Goal: Task Accomplishment & Management: Use online tool/utility

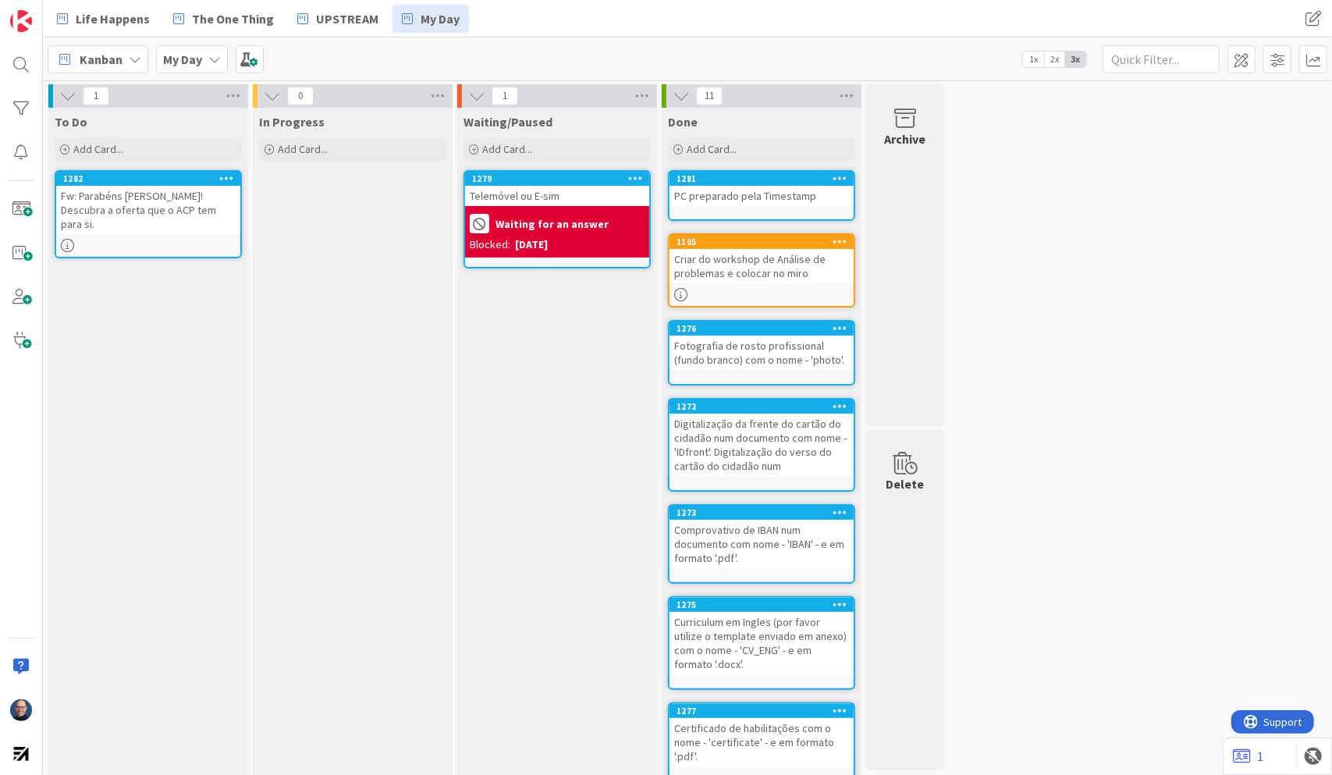
click at [535, 221] on b "Waiting for an answer" at bounding box center [551, 223] width 113 height 11
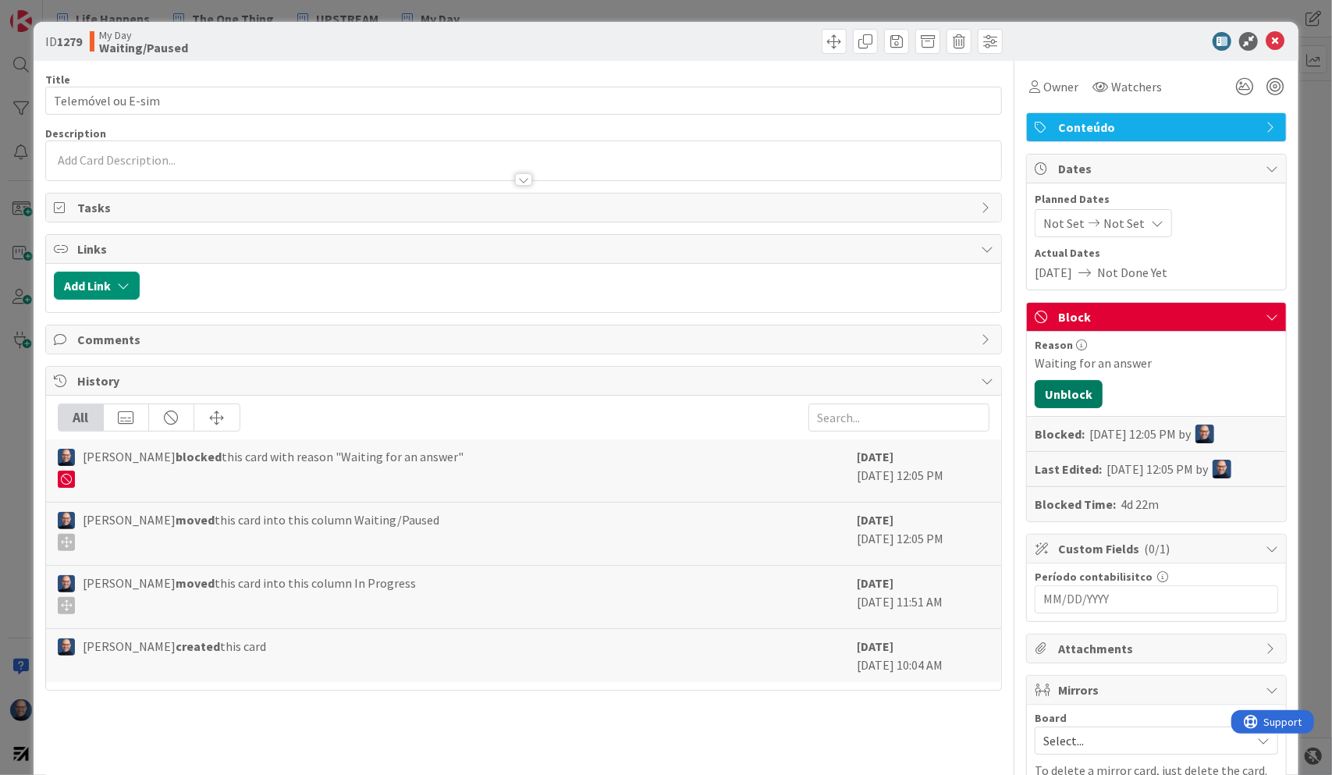
click at [1058, 390] on button "Unblock" at bounding box center [1068, 394] width 68 height 28
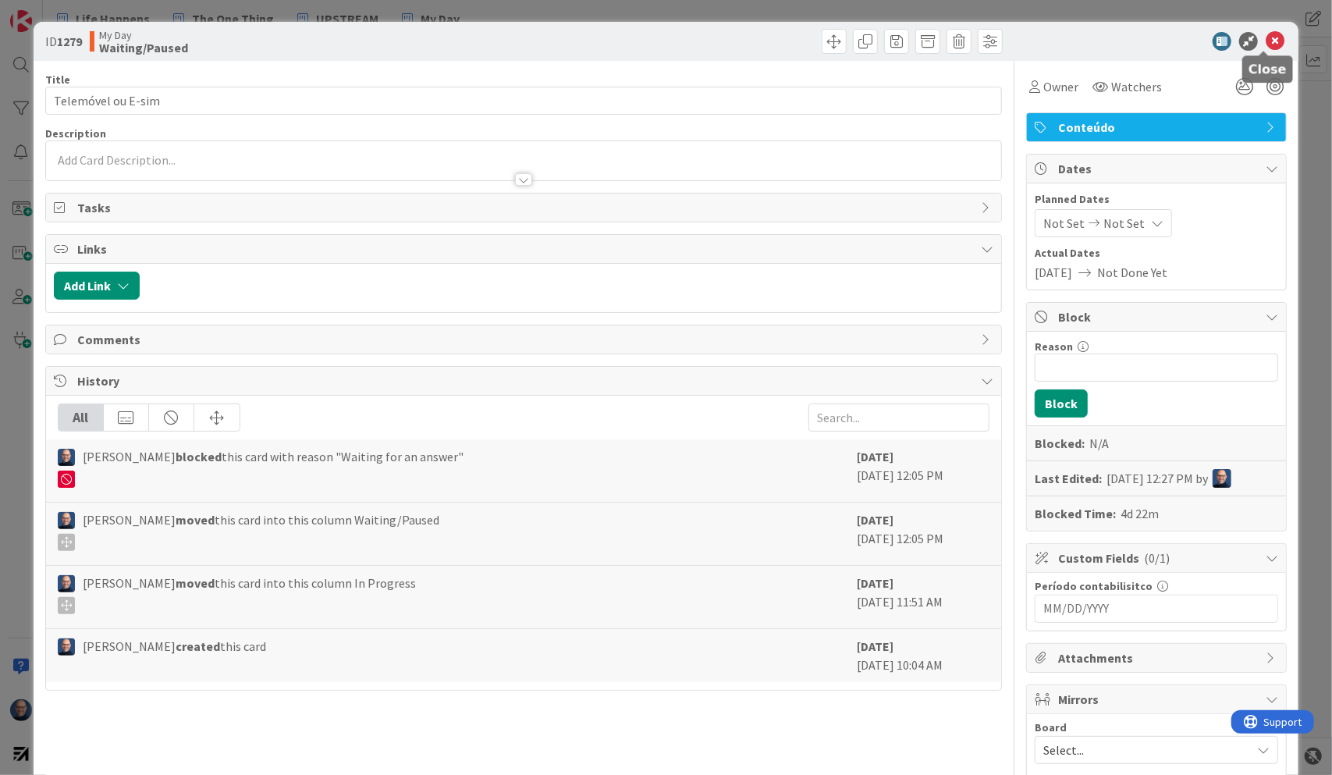
click at [1267, 38] on icon at bounding box center [1274, 41] width 19 height 19
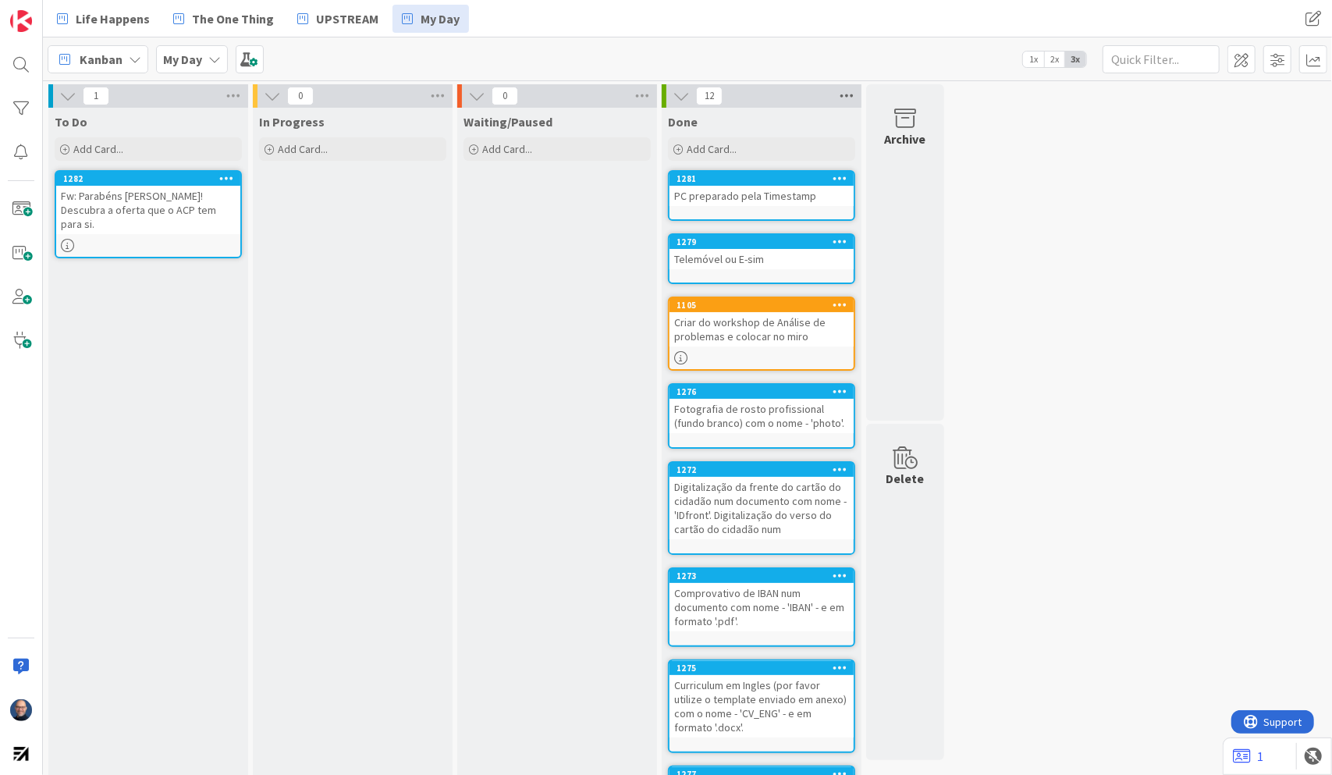
click at [849, 95] on icon at bounding box center [846, 95] width 20 height 23
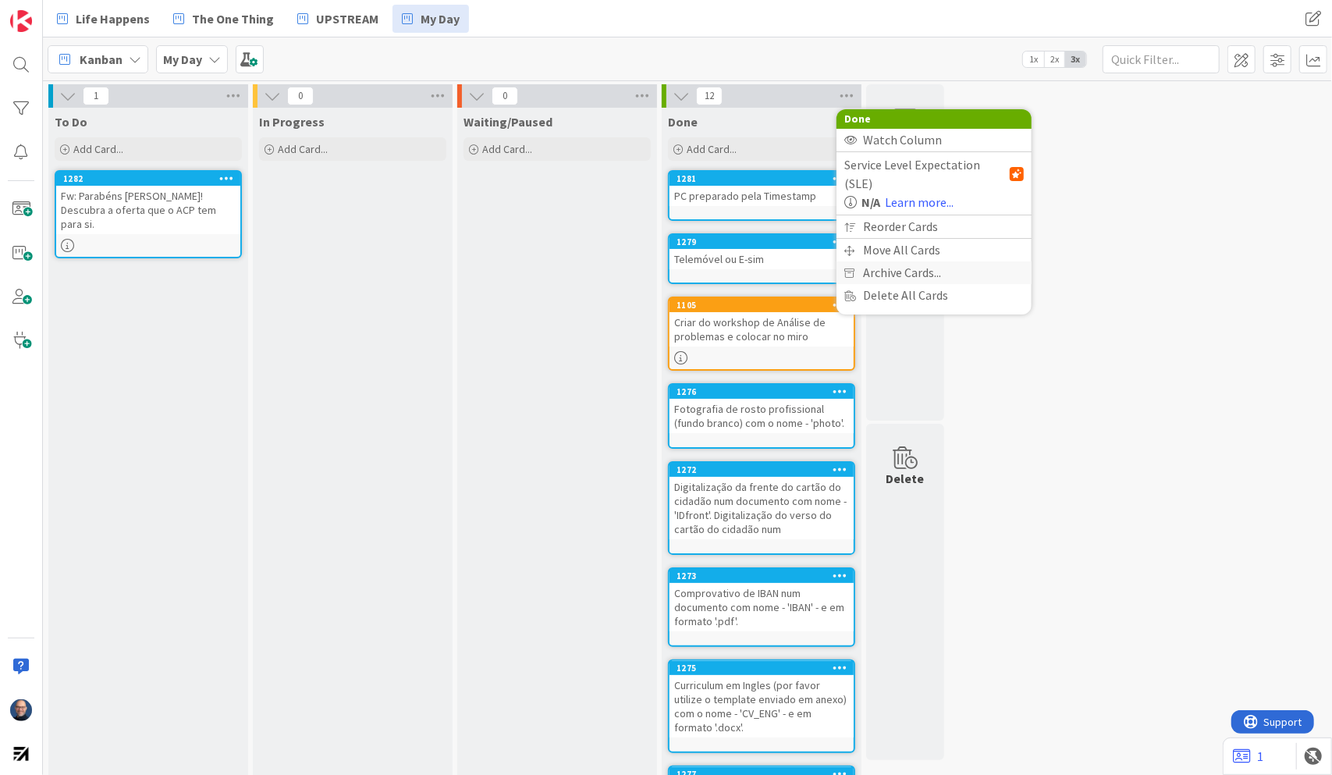
click at [896, 261] on span "Archive Cards..." at bounding box center [902, 272] width 78 height 23
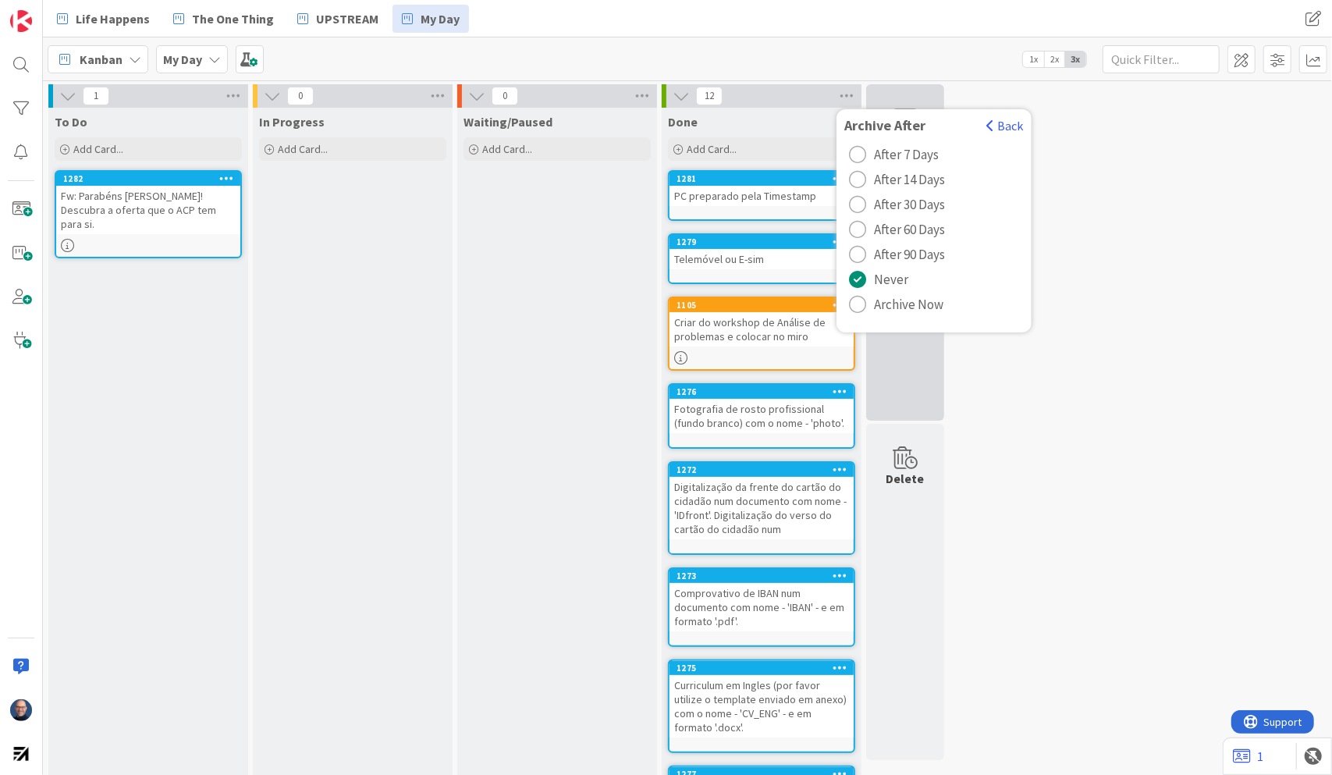
click at [916, 302] on span "Archive Now" at bounding box center [908, 304] width 69 height 23
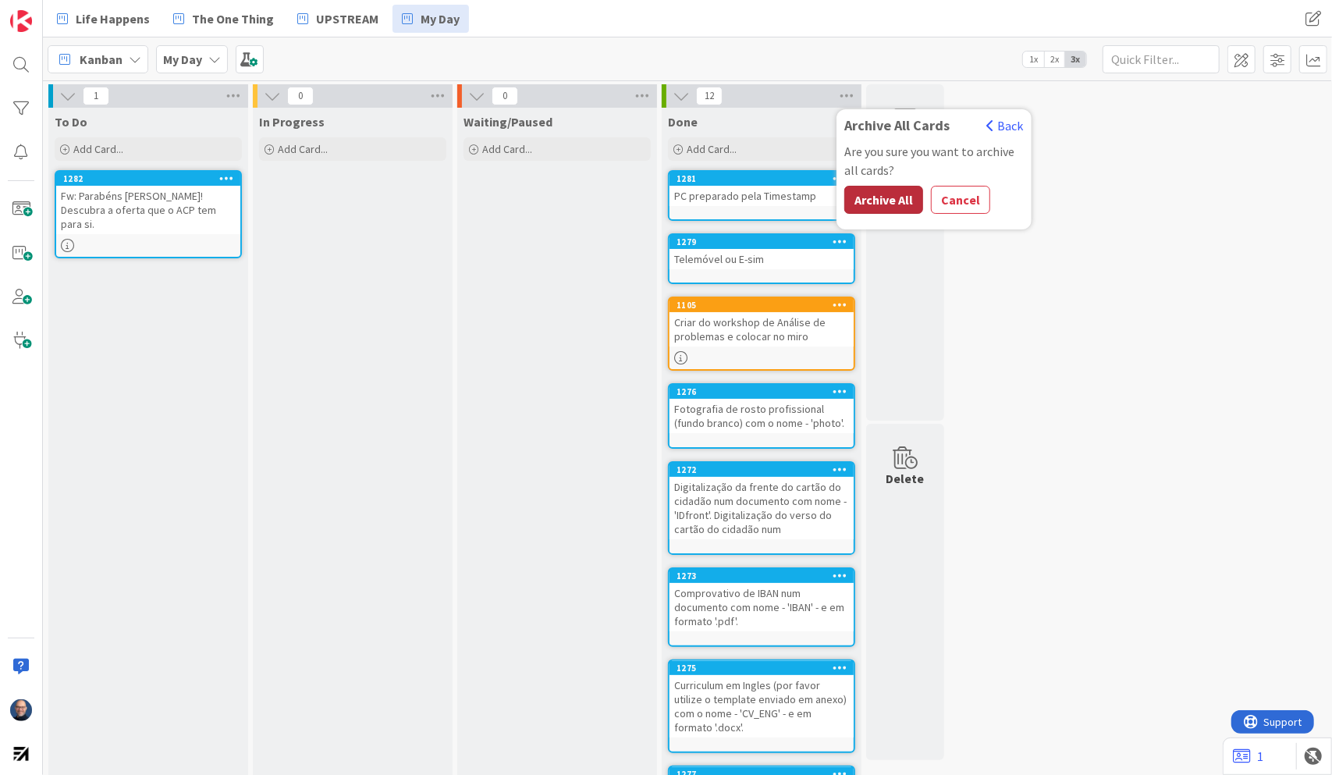
click at [880, 199] on button "Archive All" at bounding box center [883, 200] width 79 height 28
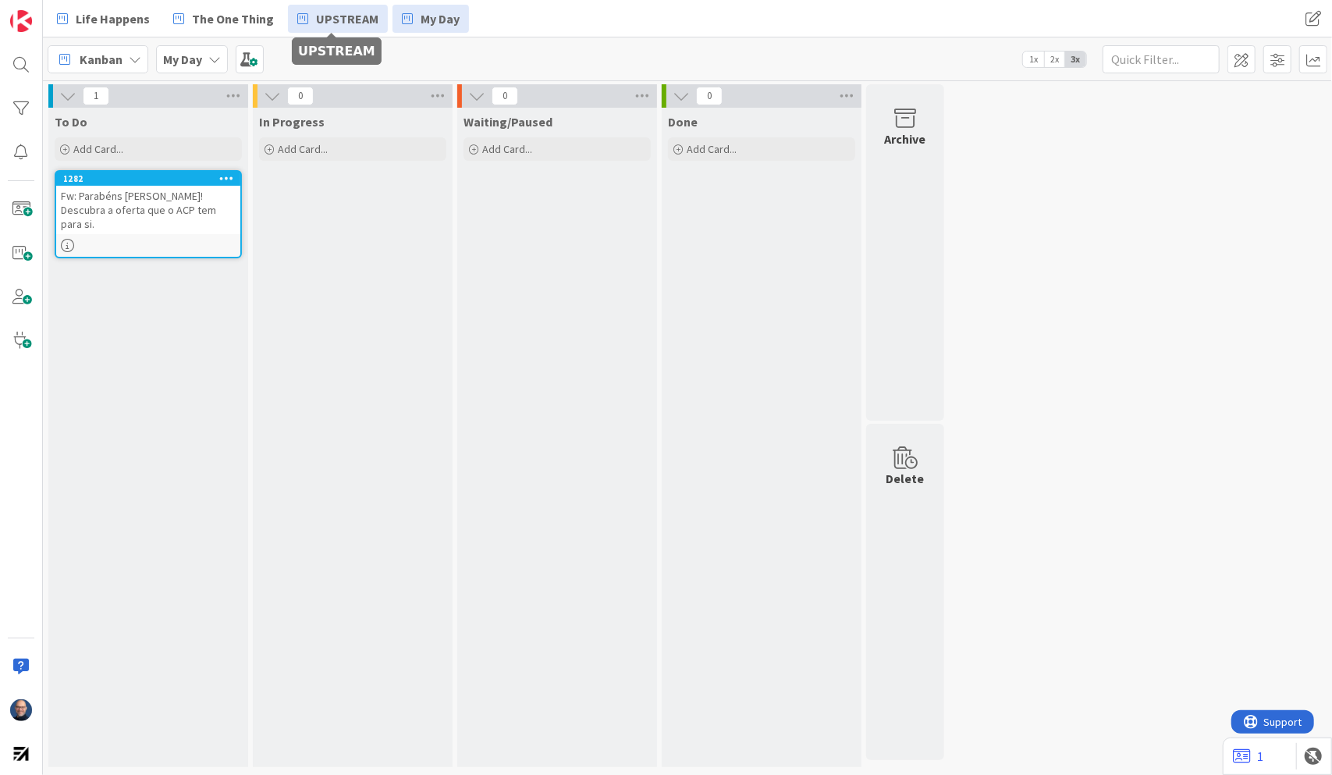
click at [316, 20] on span "UPSTREAM" at bounding box center [347, 18] width 62 height 19
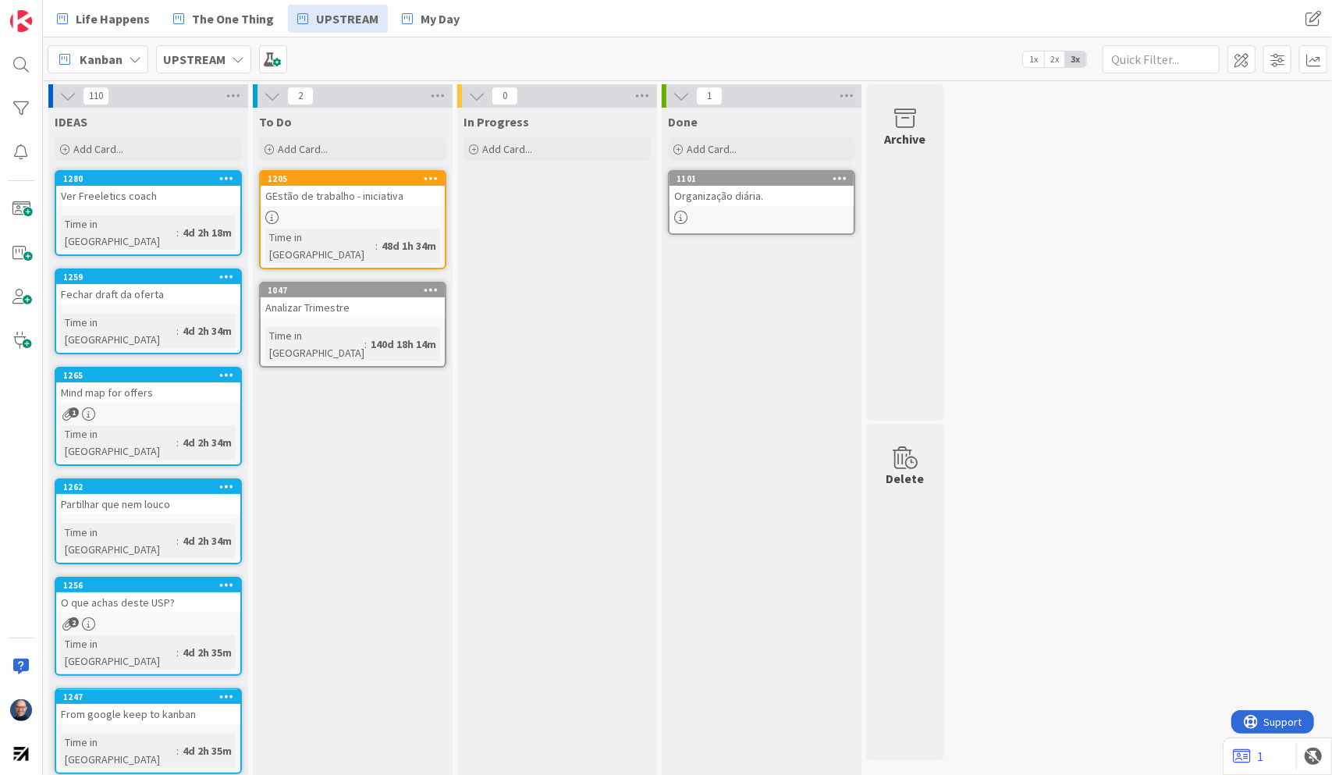
click at [221, 271] on icon at bounding box center [226, 276] width 15 height 11
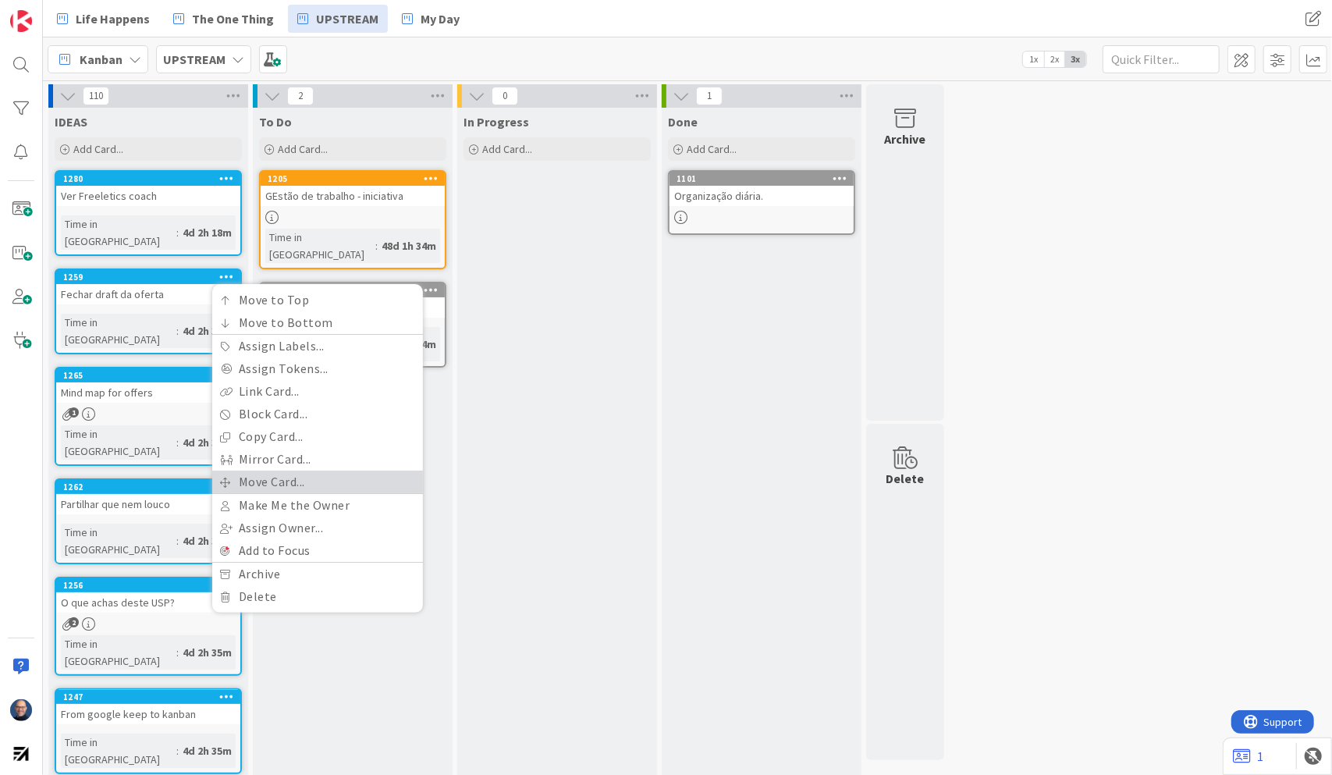
click at [285, 470] on link "Move Card..." at bounding box center [317, 481] width 211 height 23
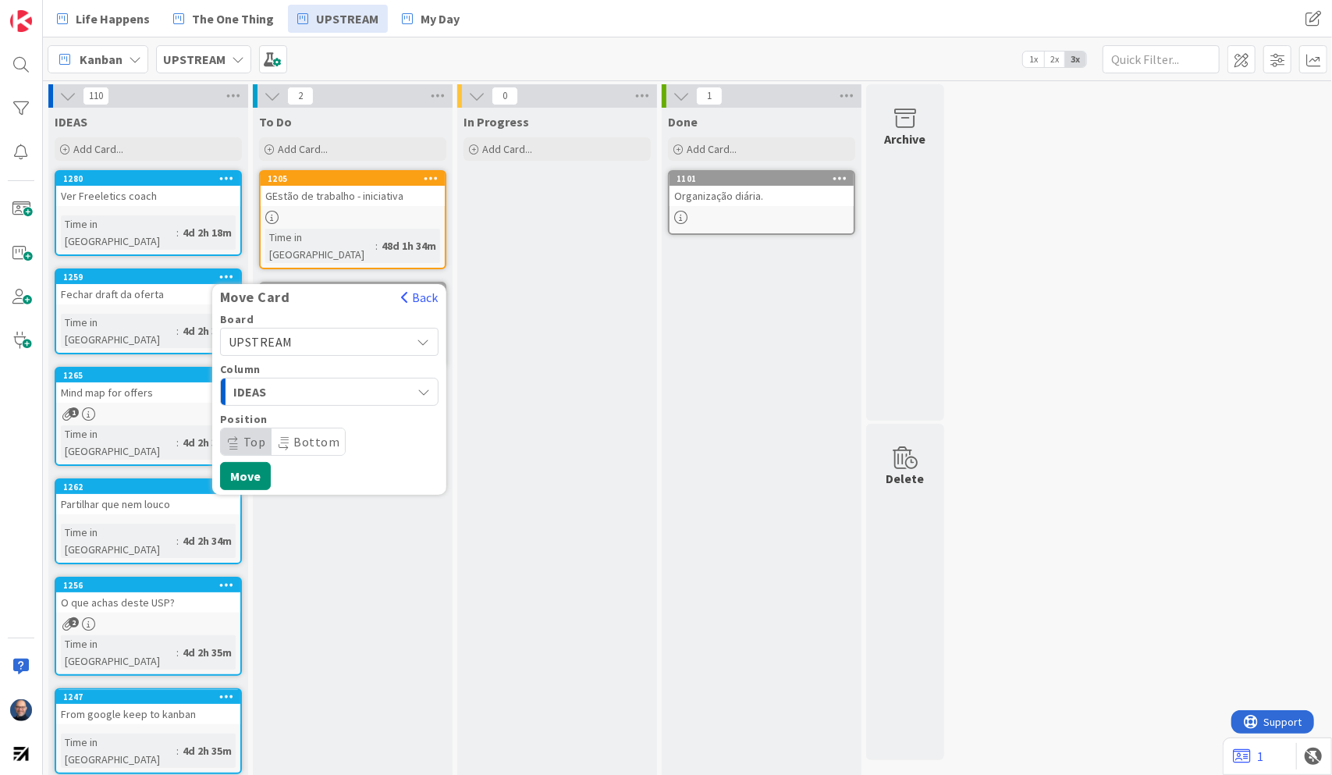
click at [333, 331] on span "UPSTREAM" at bounding box center [316, 342] width 175 height 22
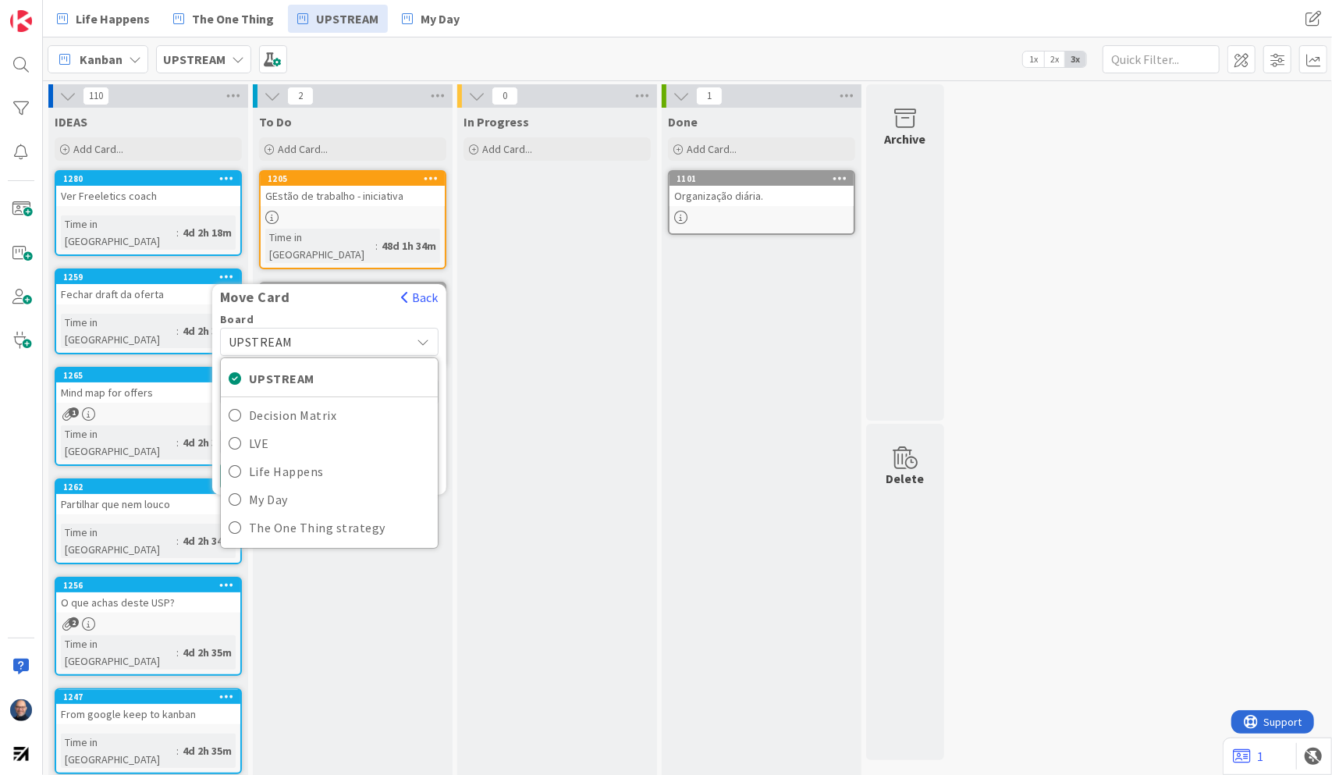
click at [333, 331] on span "UPSTREAM" at bounding box center [316, 342] width 175 height 22
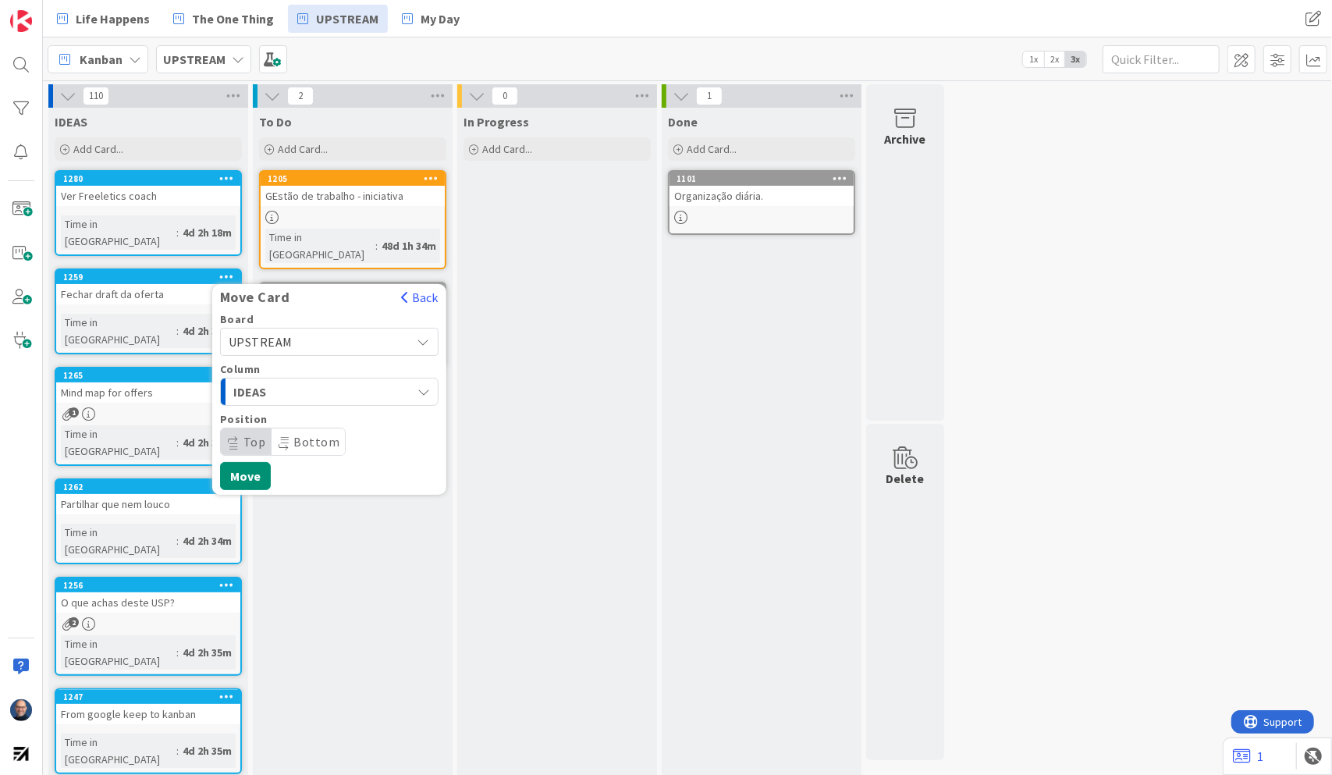
click at [333, 331] on span "UPSTREAM" at bounding box center [316, 342] width 175 height 22
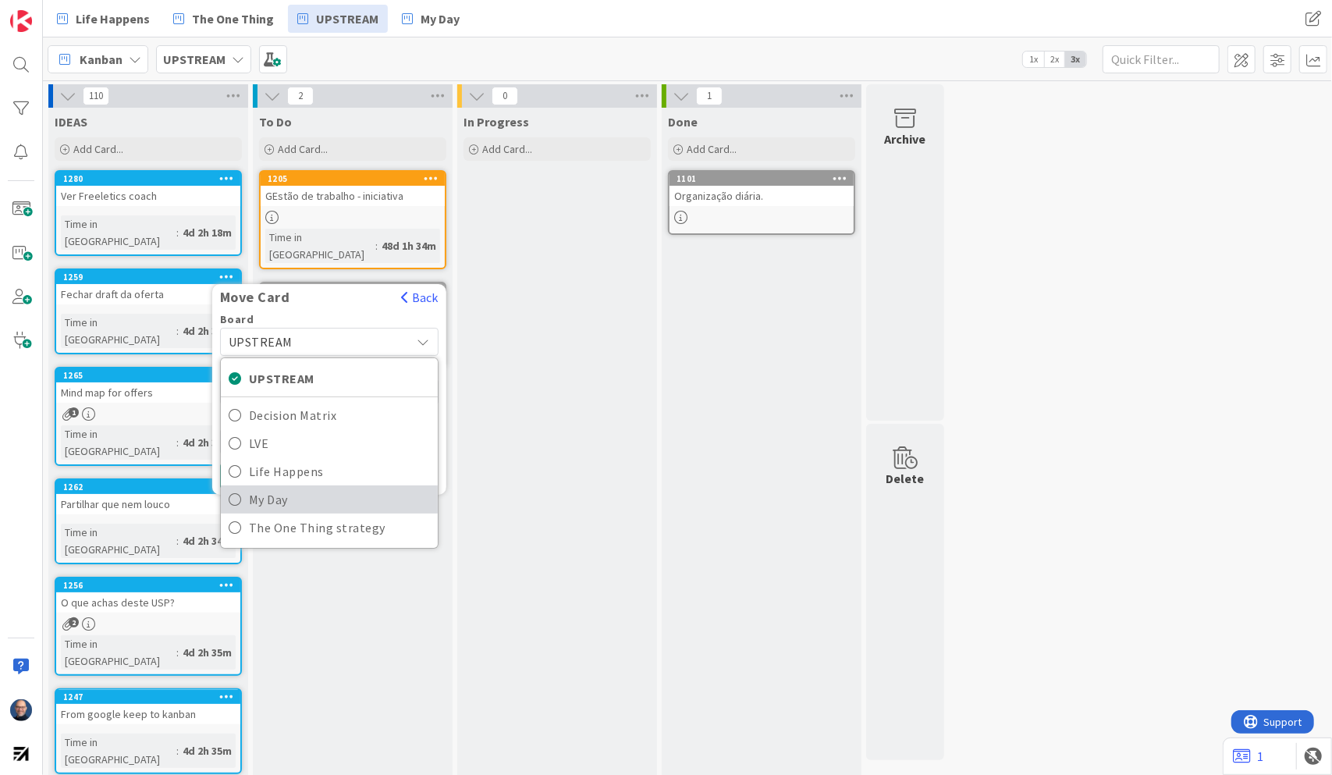
click at [321, 488] on span "My Day" at bounding box center [339, 499] width 181 height 23
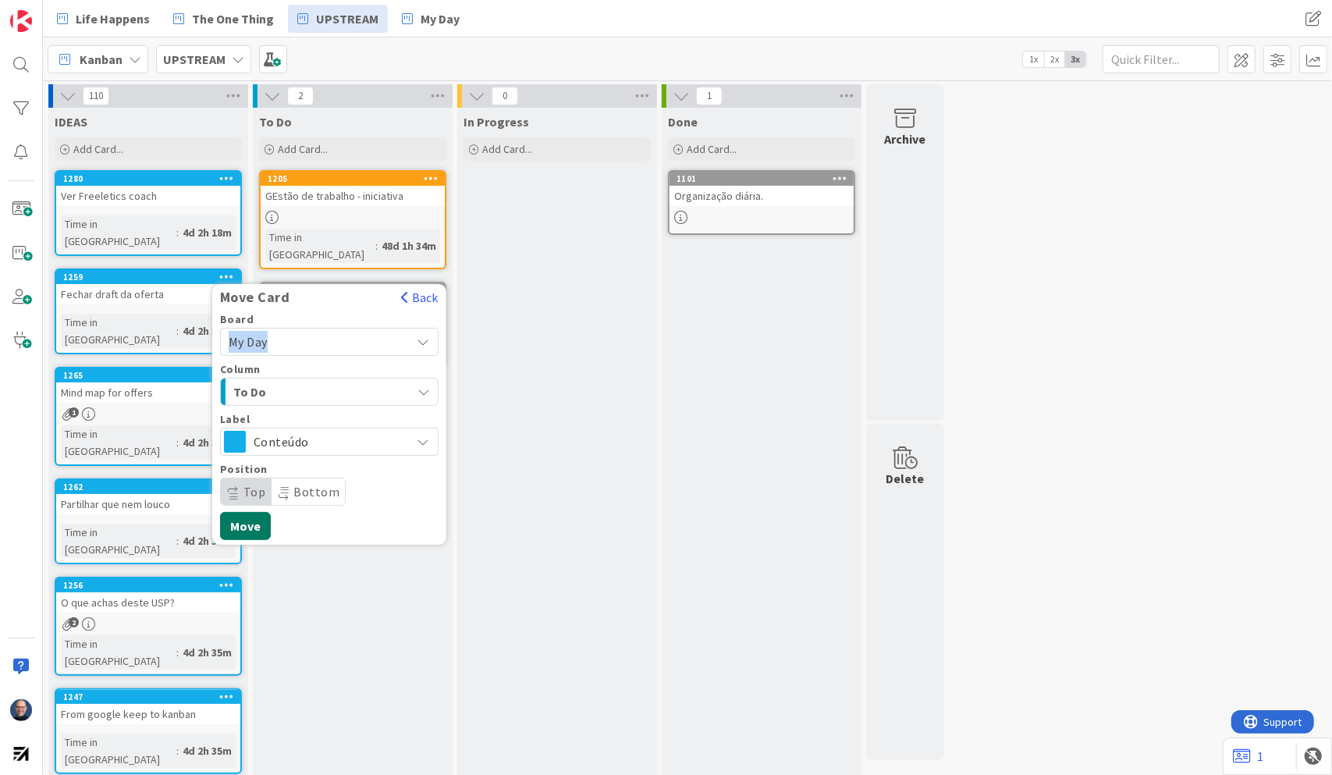
click at [244, 512] on button "Move" at bounding box center [245, 526] width 51 height 28
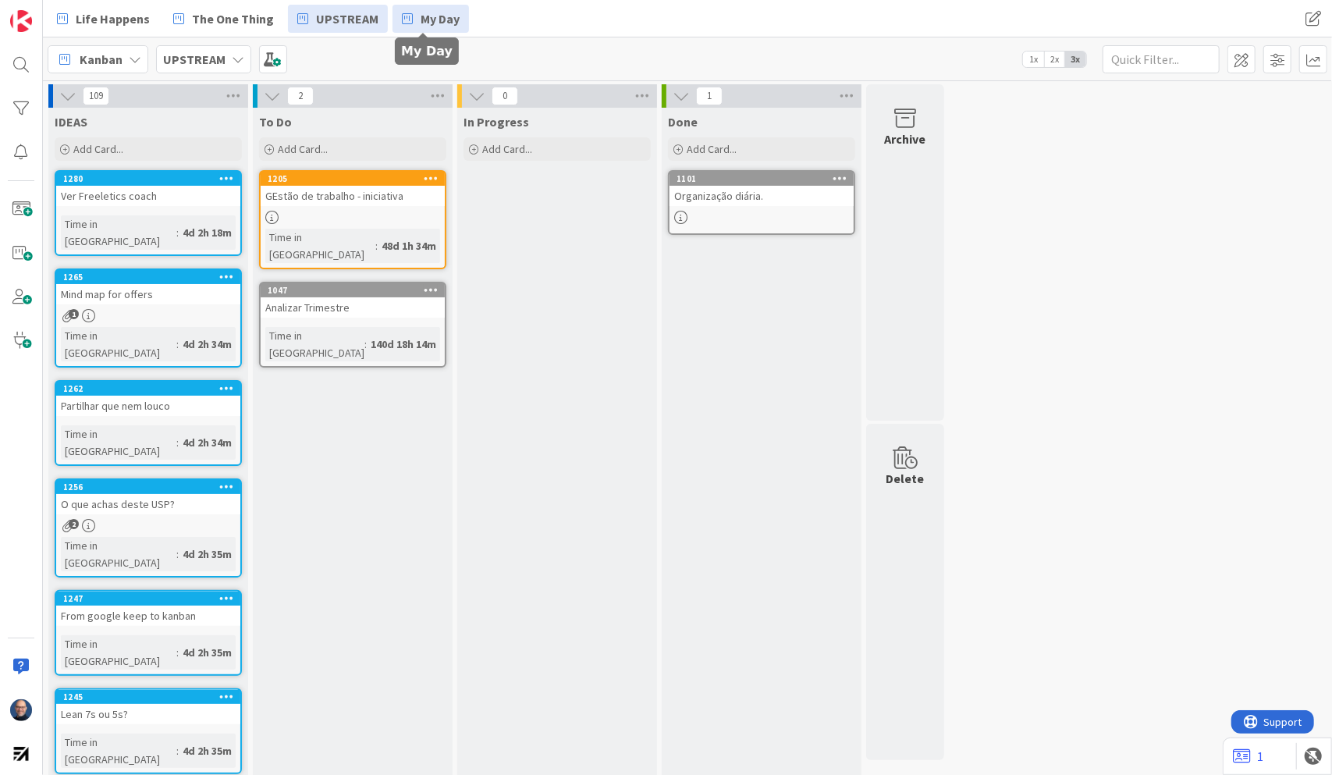
click at [420, 14] on span "My Day" at bounding box center [439, 18] width 39 height 19
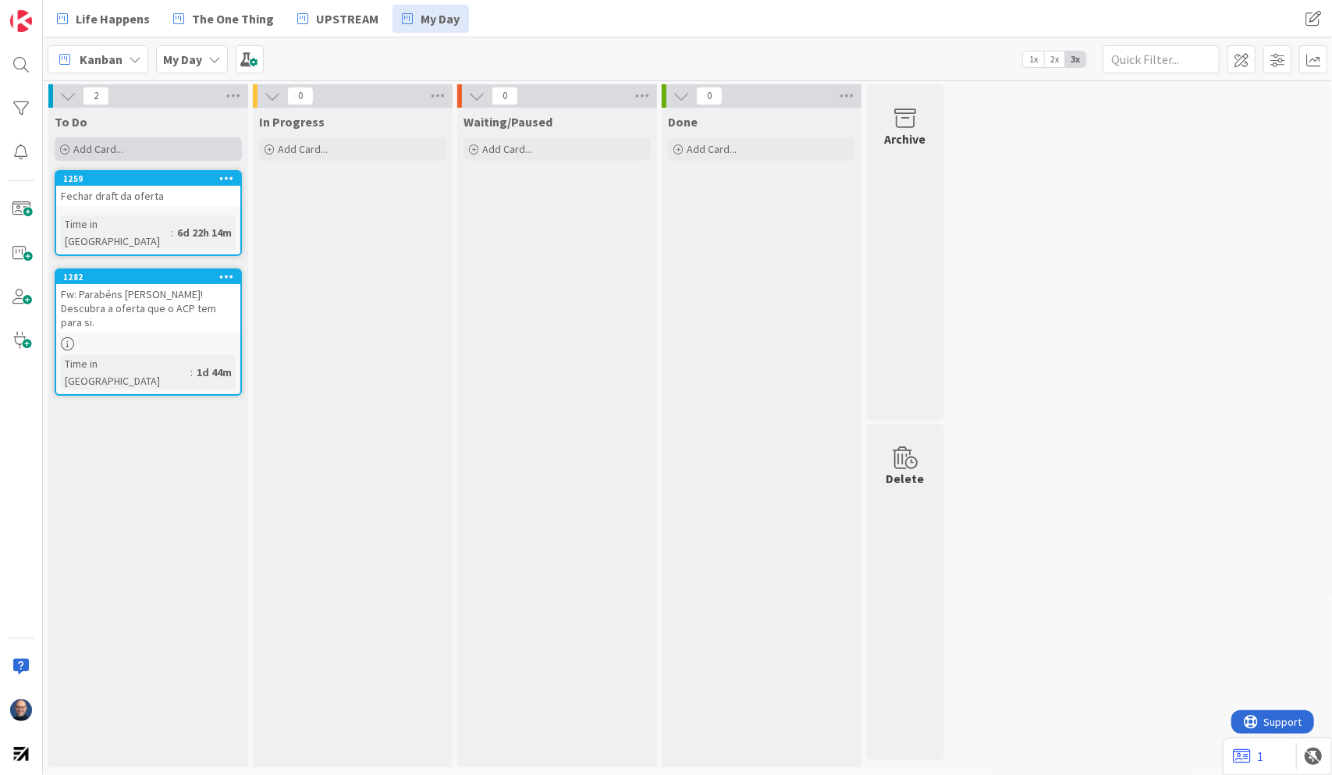
click at [150, 142] on div "Add Card..." at bounding box center [148, 148] width 187 height 23
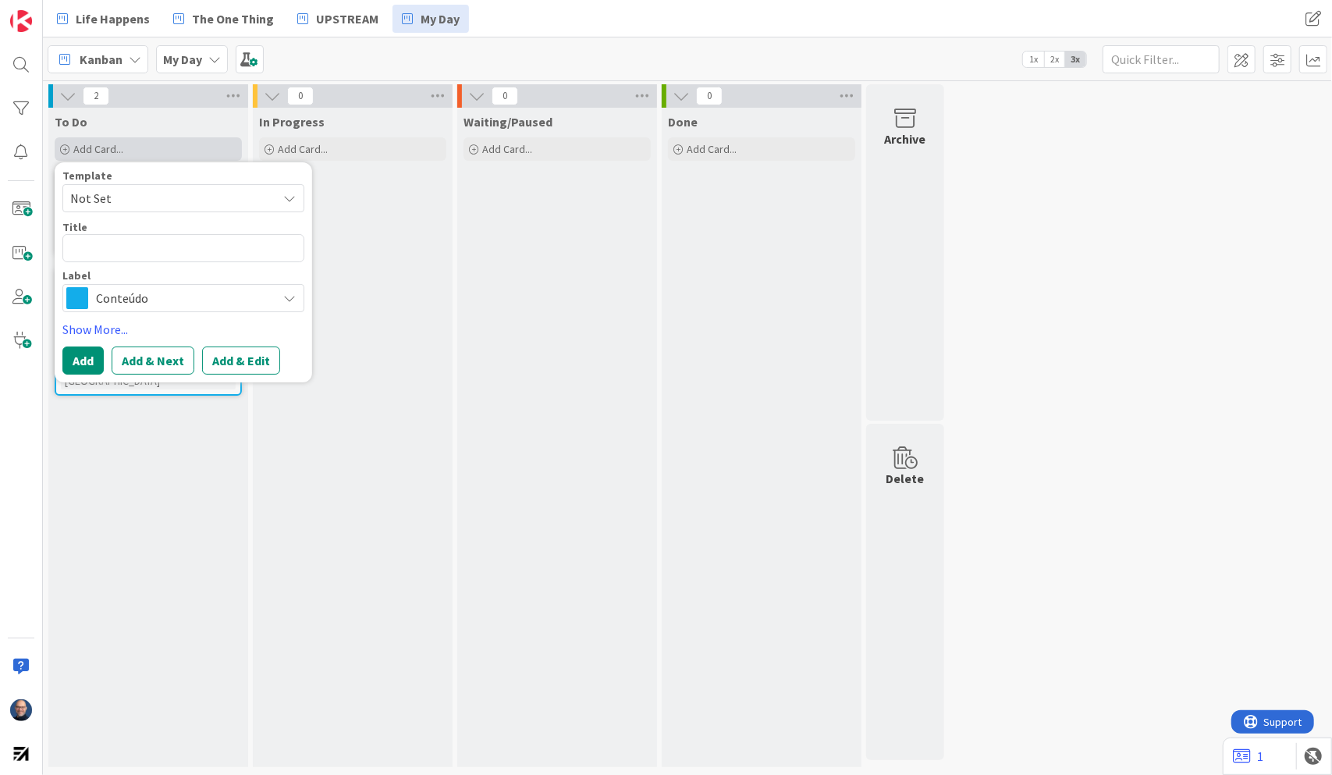
type textarea "x"
type textarea "Fi"
type textarea "x"
type textarea "Fina"
type textarea "x"
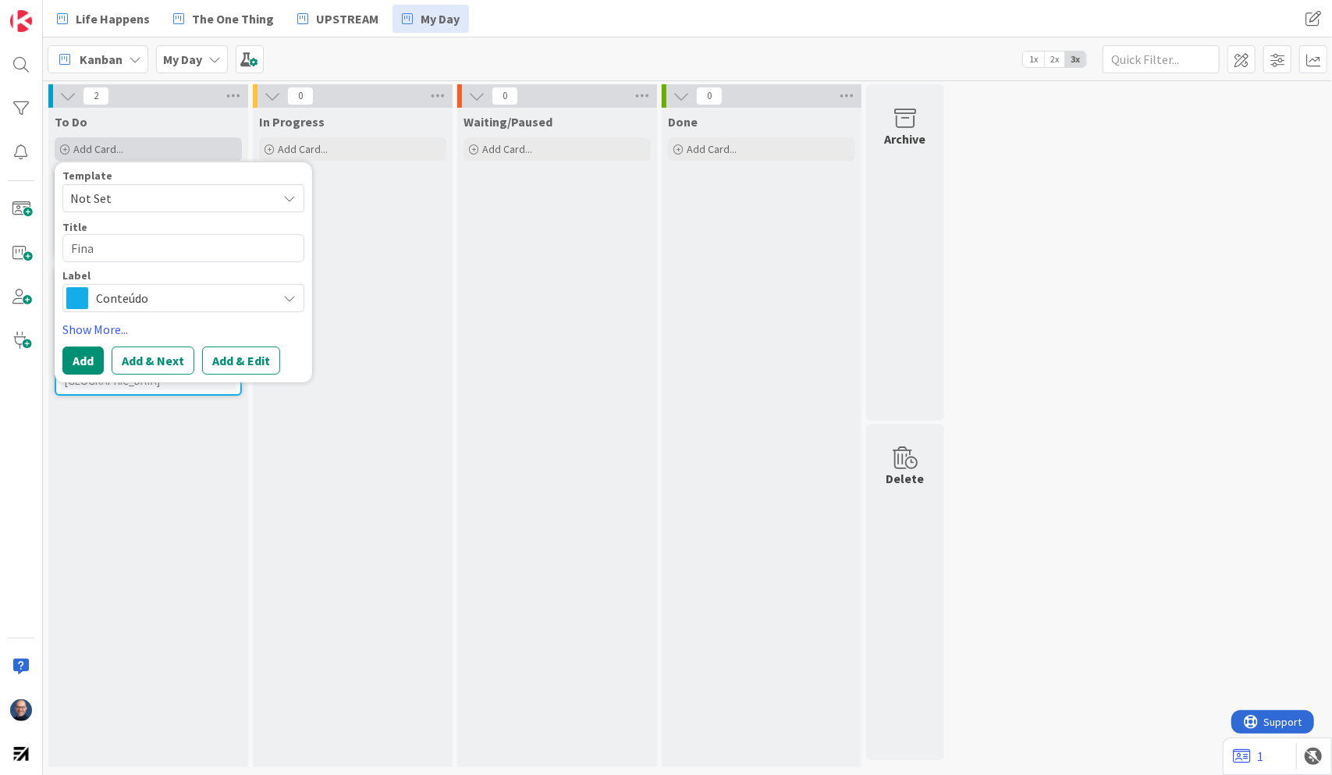
type textarea "Final"
type textarea "x"
type textarea "Finali"
type textarea "x"
type textarea "Finaliz"
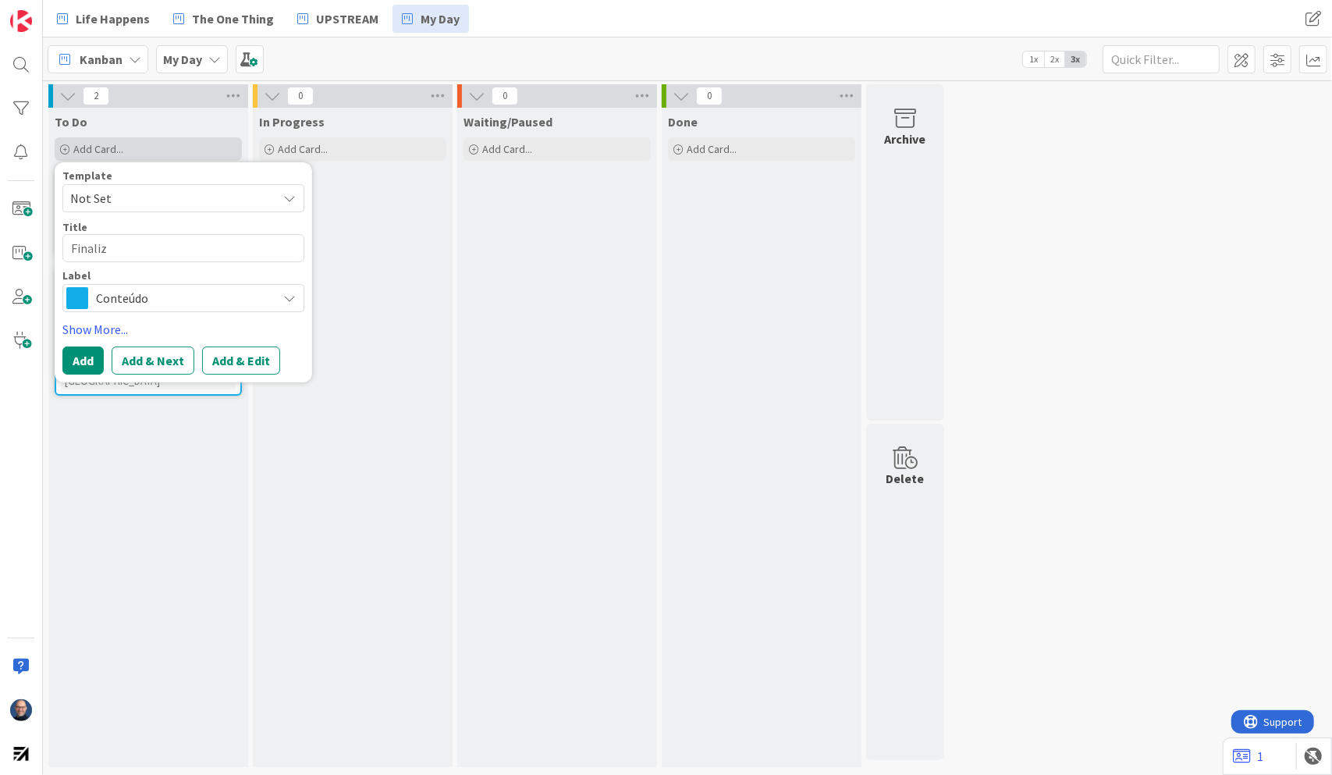
type textarea "x"
type textarea "Finaliza"
type textarea "x"
type textarea "Finalizar"
type textarea "x"
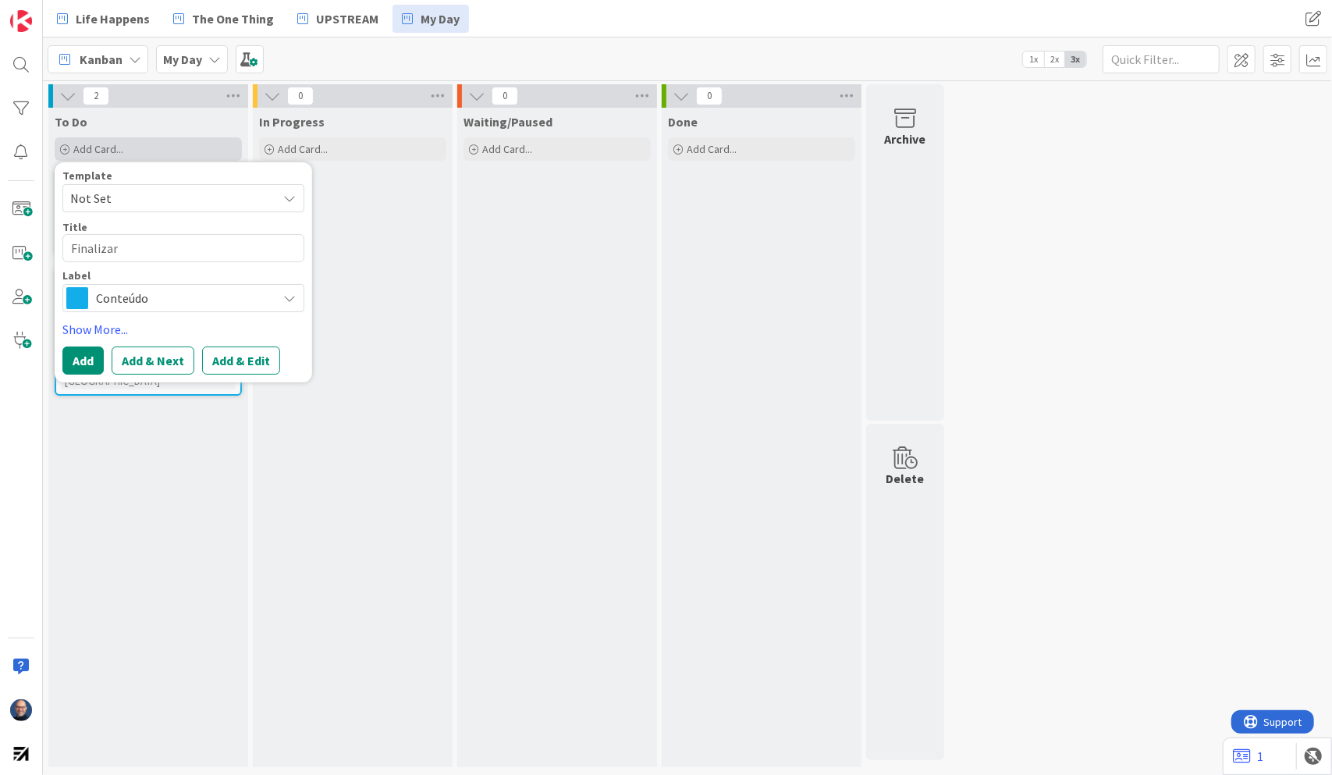
type textarea "Finalizar"
type textarea "x"
type textarea "Finalizar t"
type textarea "x"
type textarea "Finalizar tr"
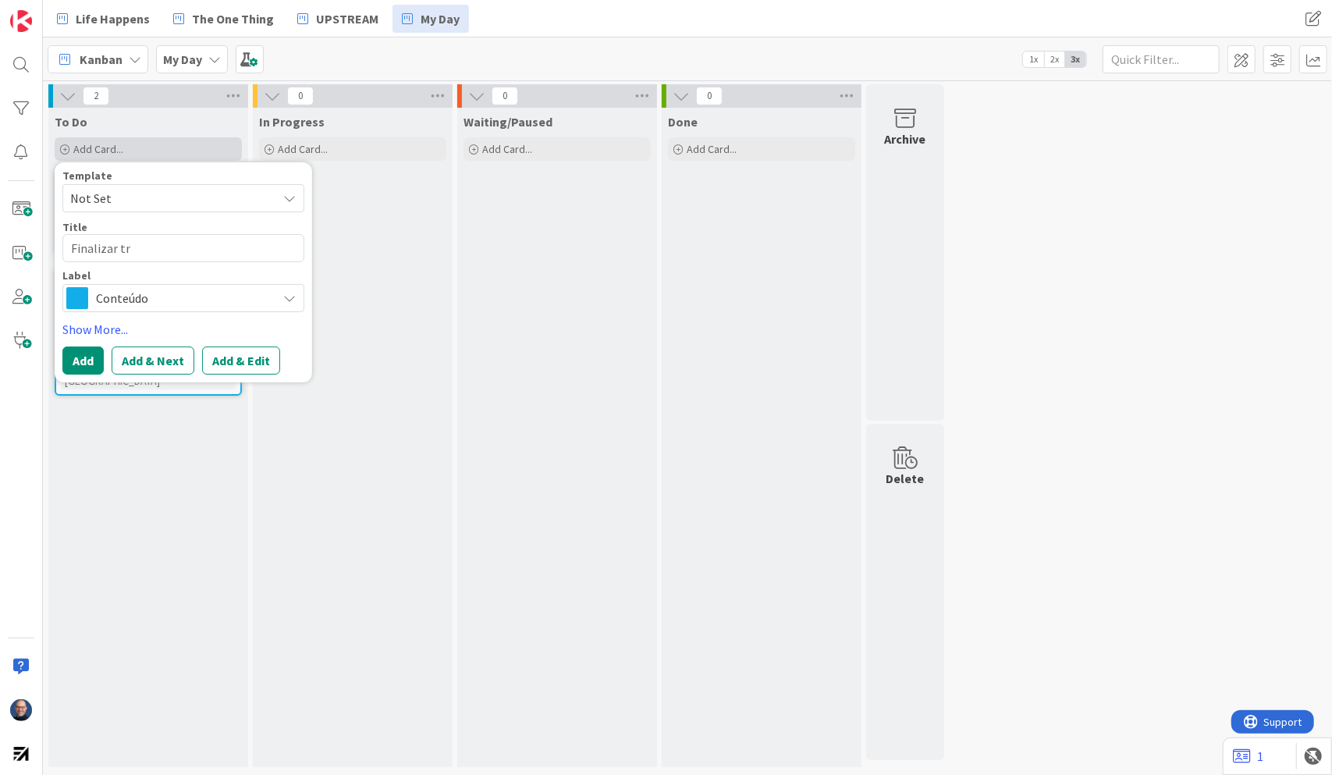
type textarea "x"
type textarea "Finalizar tra"
type textarea "x"
type textarea "Finalizar [PERSON_NAME]"
type textarea "x"
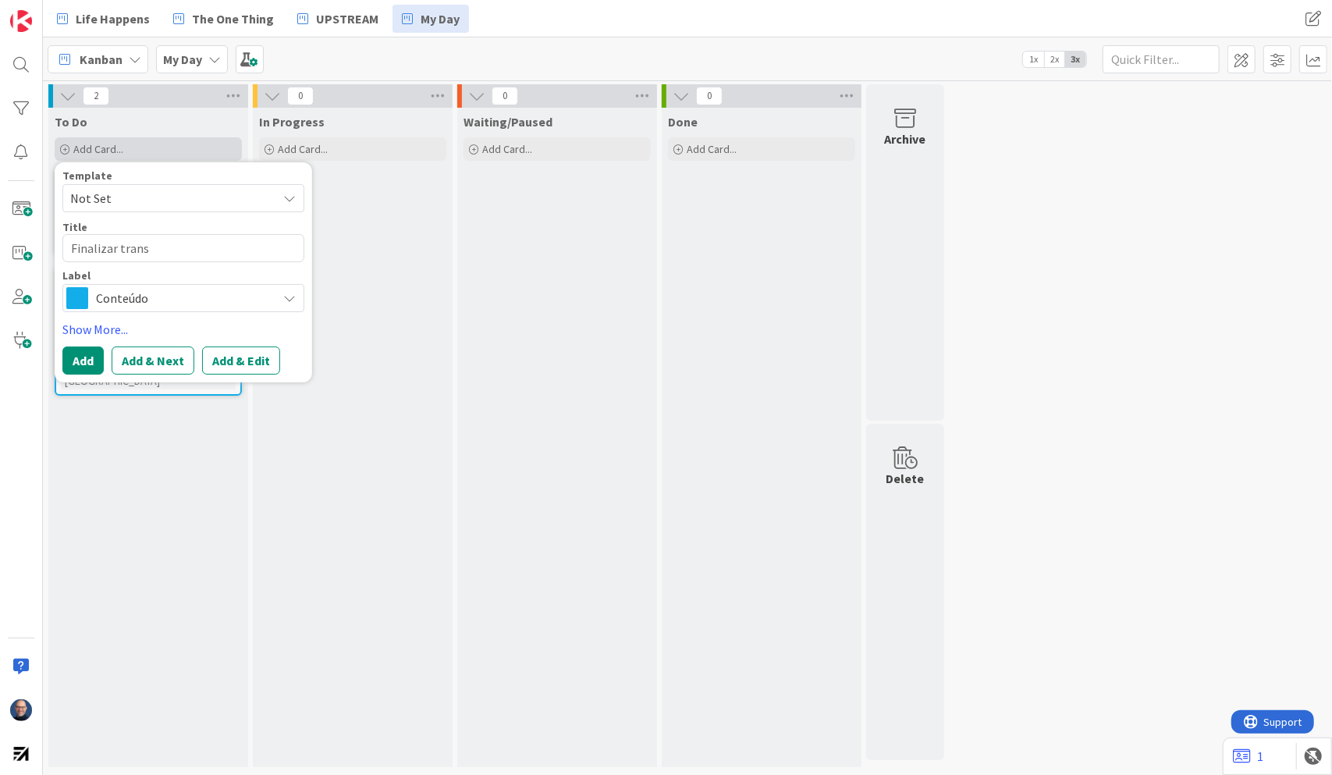
type textarea "Finalizar transp"
type textarea "x"
type textarea "Finalizar transpo"
type textarea "x"
type textarea "Finalizar transpor"
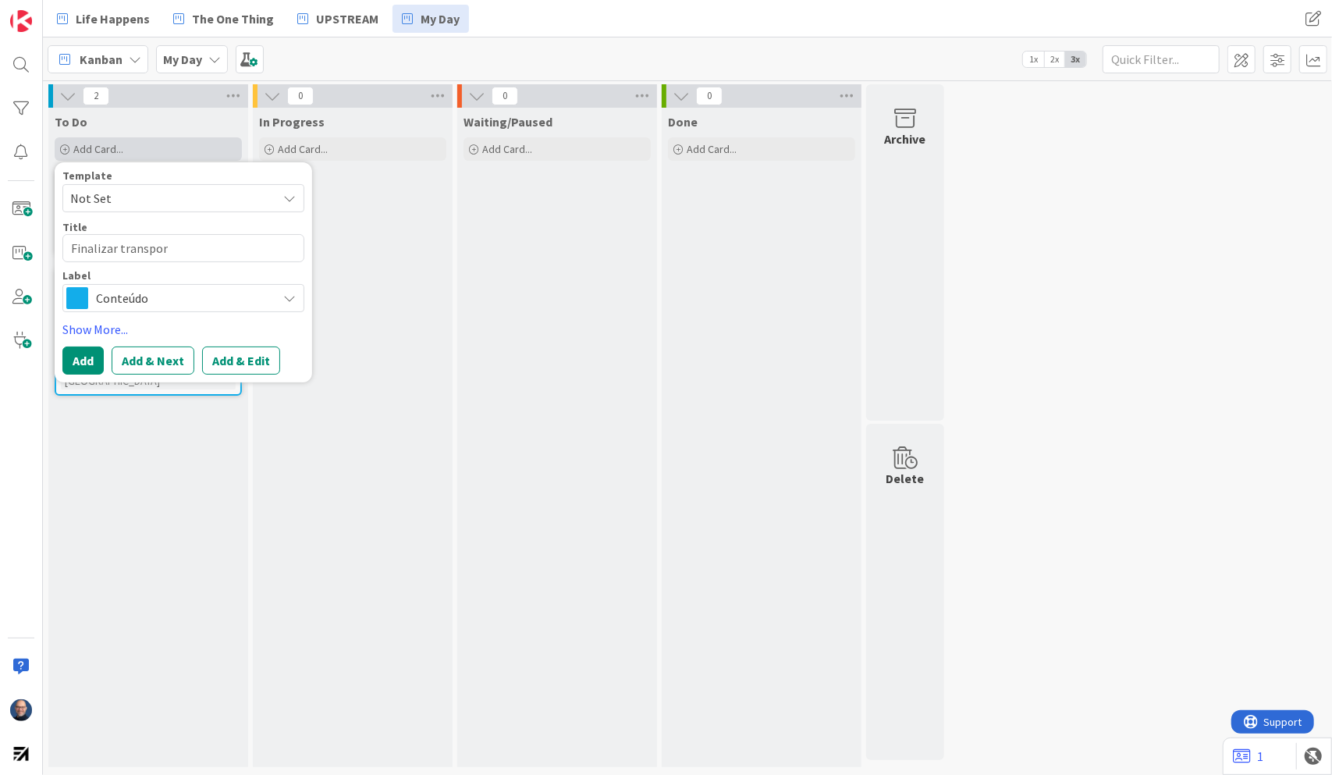
type textarea "x"
type textarea "Finalizar transport"
type textarea "x"
type textarea "Finalizar transport"
type textarea "x"
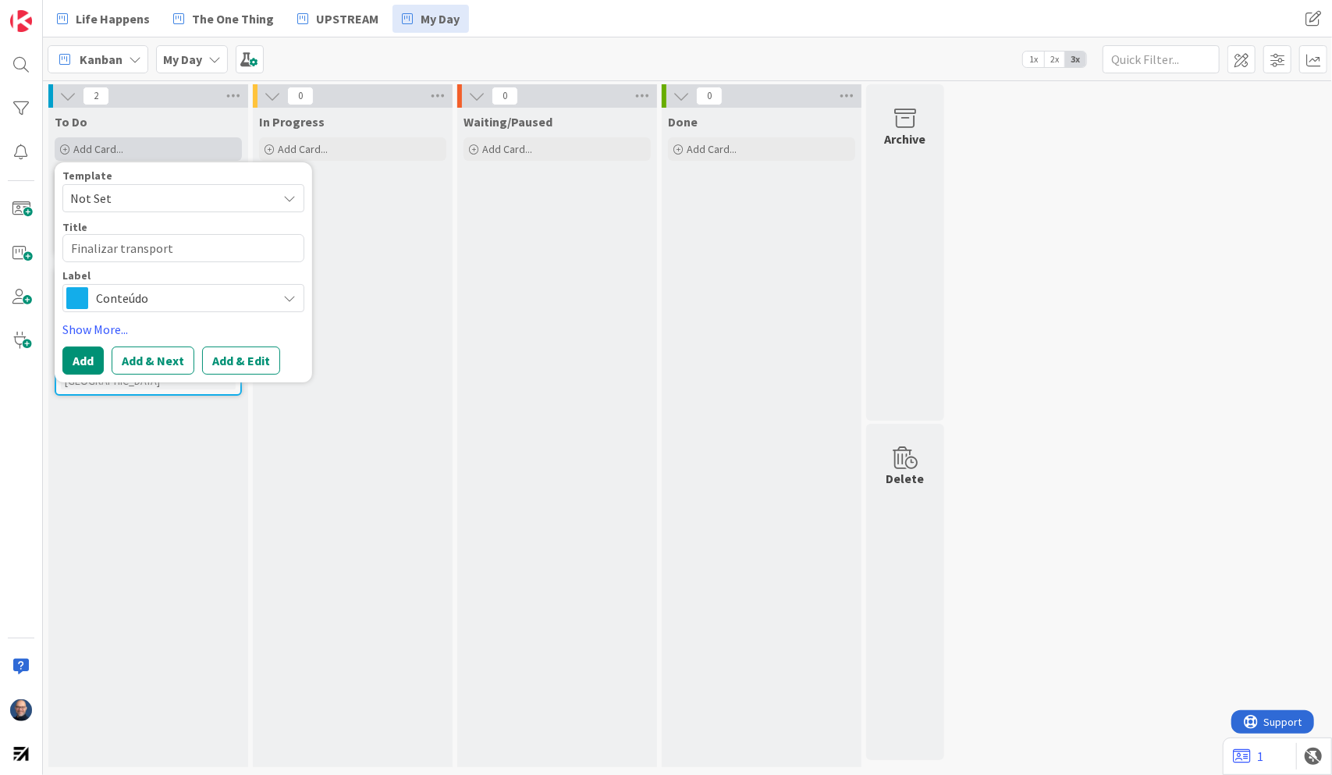
type textarea "Finalizar transport"
type textarea "x"
type textarea "Finalizar transpor"
type textarea "x"
type textarea "Finalizar transpo"
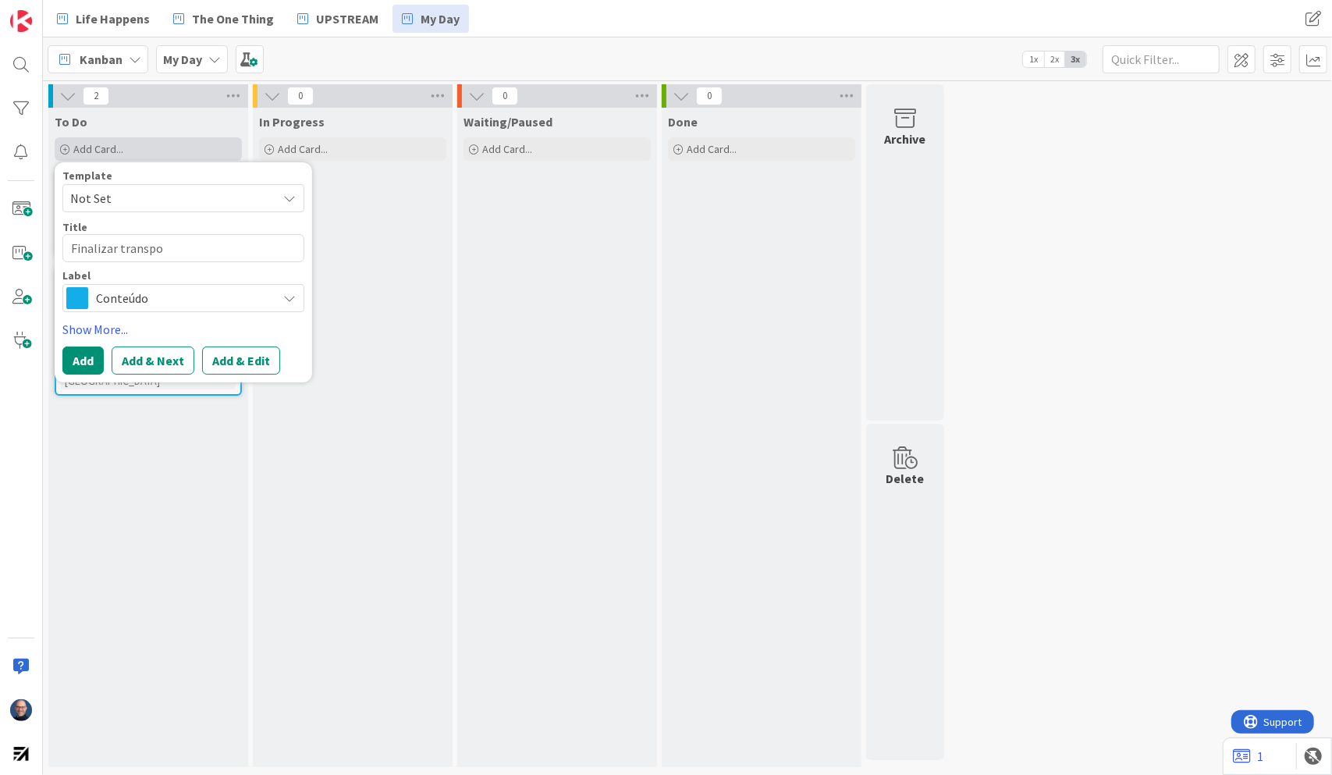
type textarea "x"
type textarea "Finalizar transpor"
type textarea "x"
type textarea "Finalizar transpor"
type textarea "x"
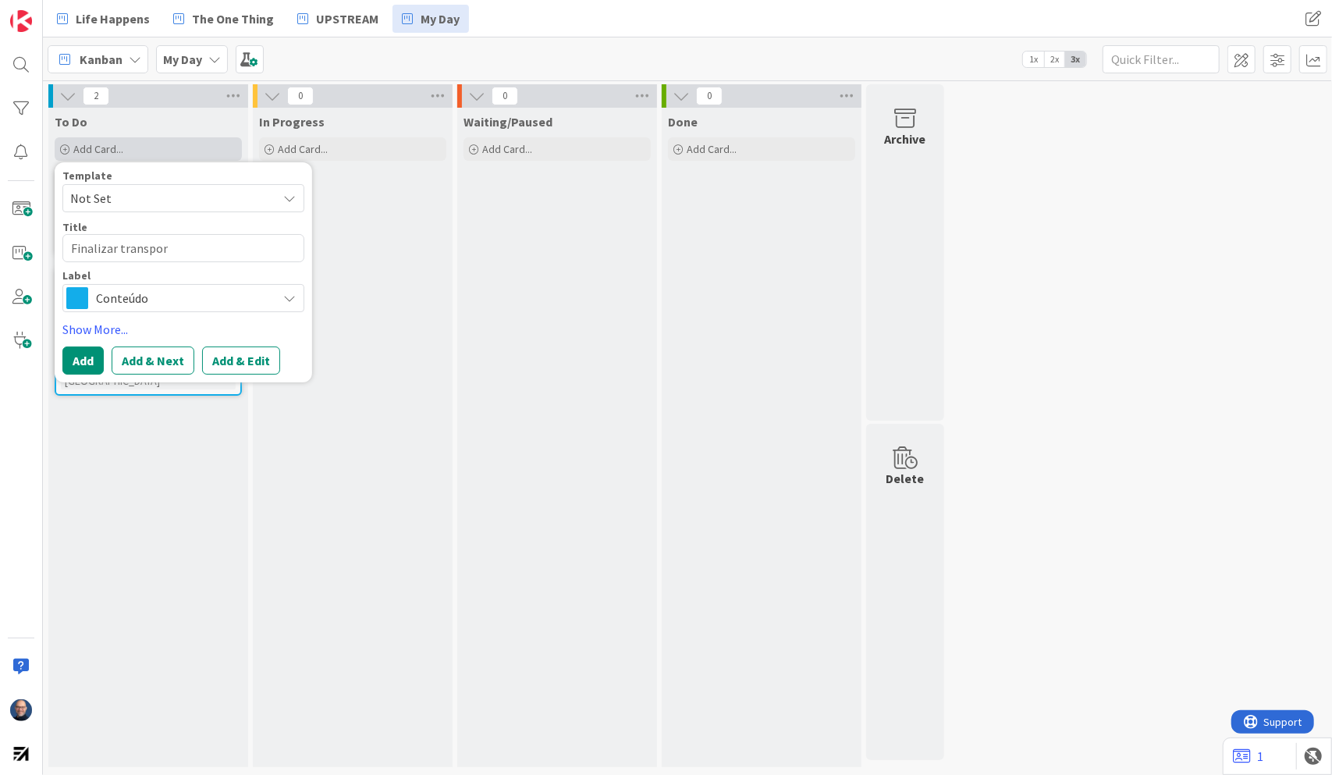
type textarea "Finalizar transpor p"
type textarea "x"
type textarea "Finalizar transpor pos"
type textarea "x"
type textarea "Finalizar transpor post"
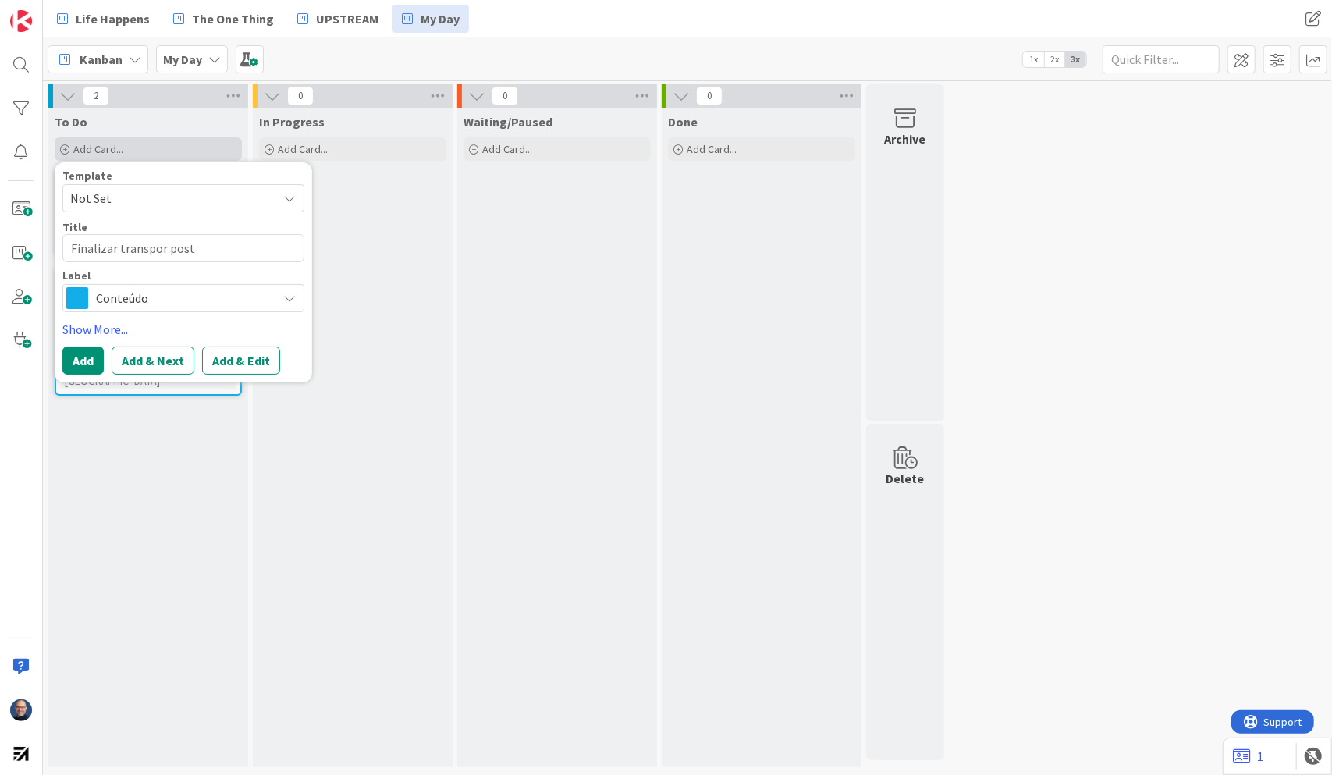
type textarea "x"
type textarea "Finalizar transpor post"
type textarea "x"
type textarea "Finalizar transpor post i"
type textarea "x"
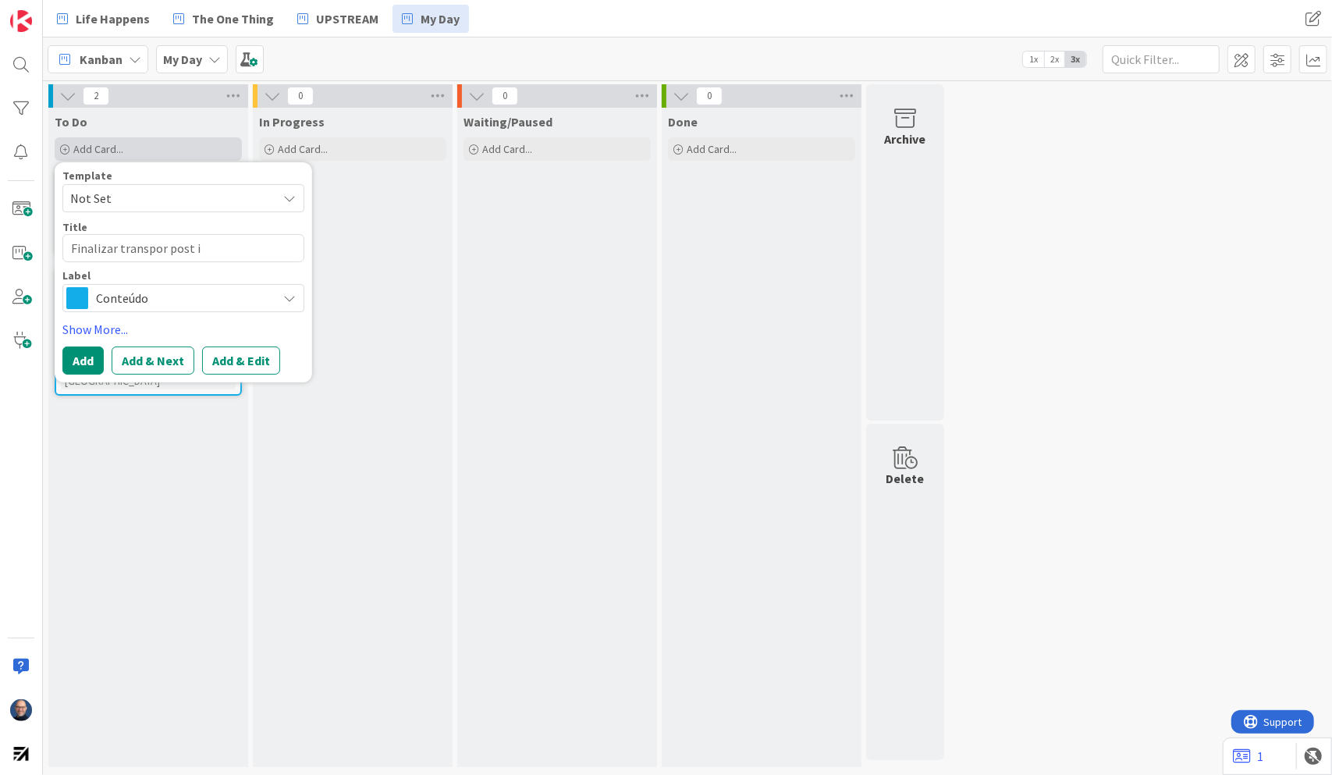
type textarea "Finalizar transpor post it"
type textarea "x"
type textarea "Finalizar transpor post its"
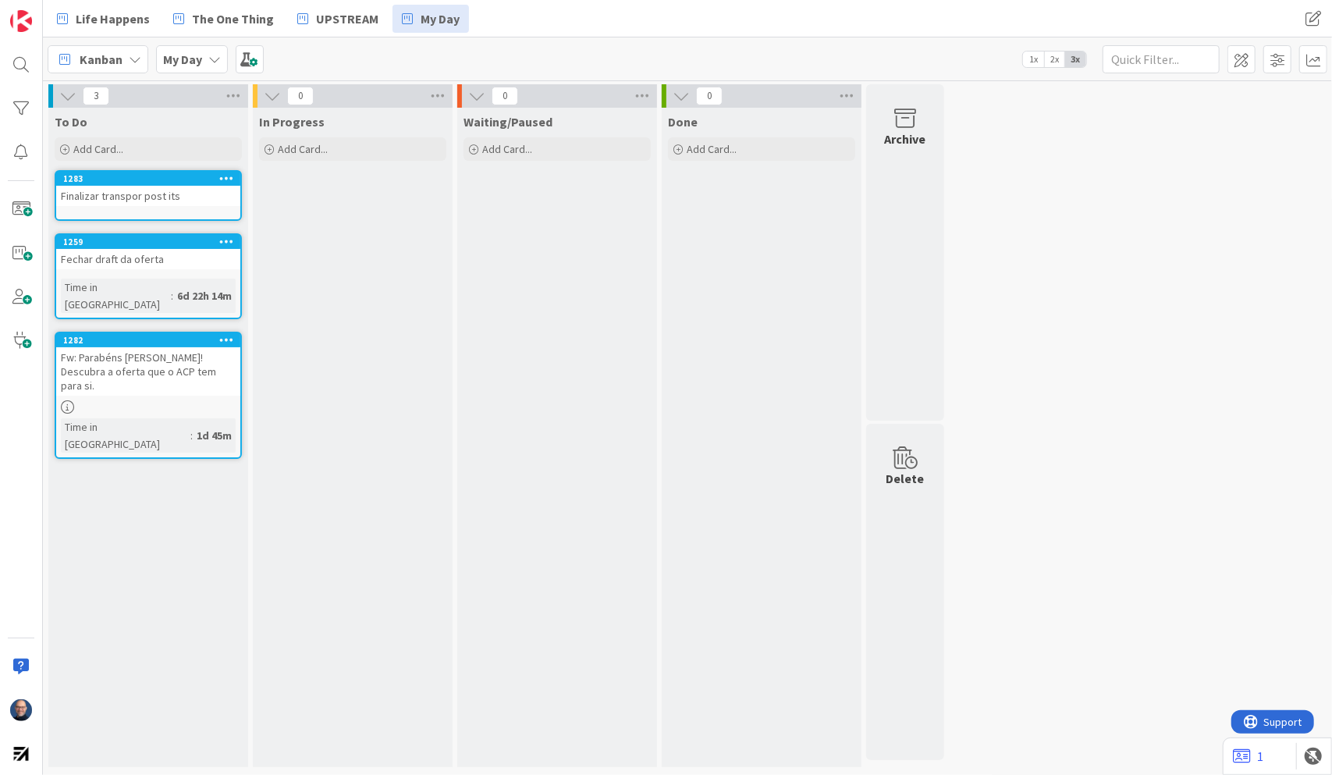
click at [1122, 308] on div "3 To Do Add Card... Template Not Set Title 0 / 128 Label Conteúdo Show More... …" at bounding box center [687, 429] width 1283 height 690
drag, startPoint x: 1122, startPoint y: 308, endPoint x: 736, endPoint y: 559, distance: 460.0
click at [736, 559] on div "Done Add Card..." at bounding box center [762, 437] width 200 height 659
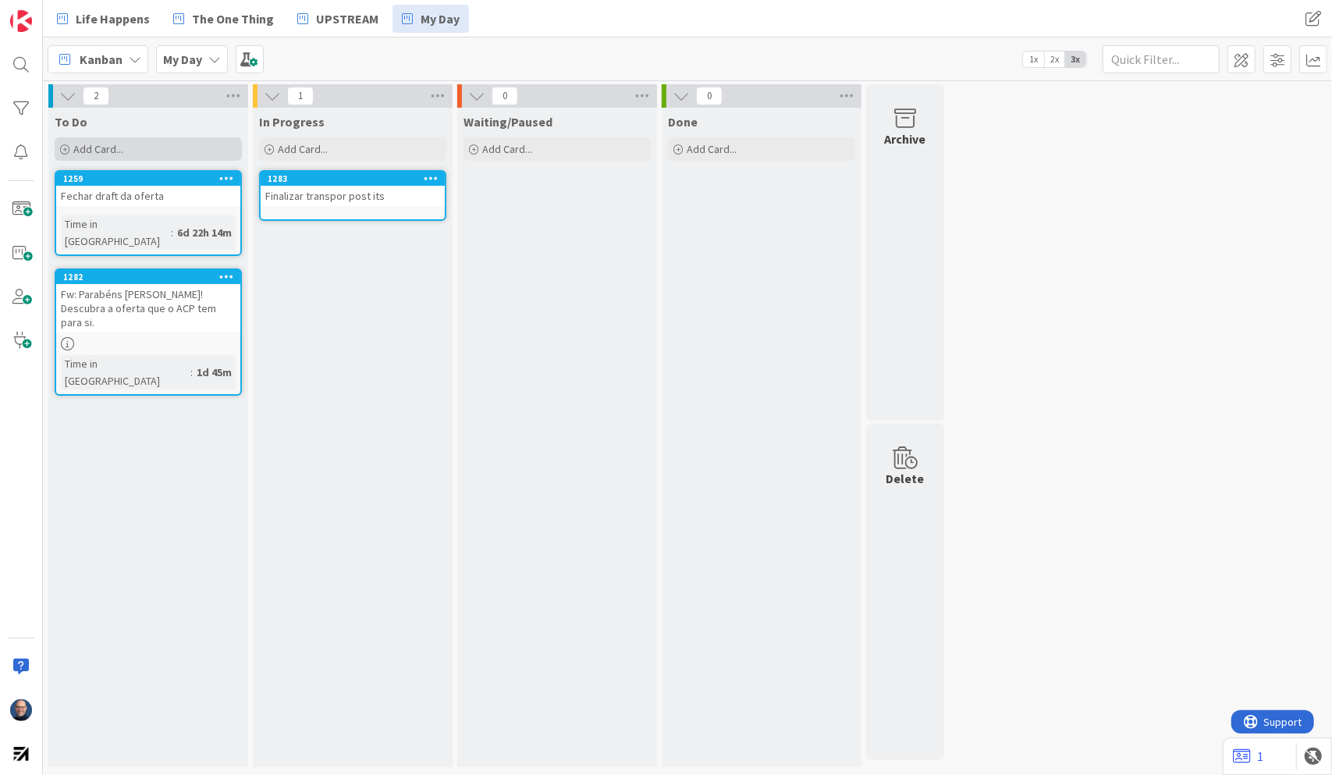
click at [168, 152] on div "Add Card..." at bounding box center [148, 148] width 187 height 23
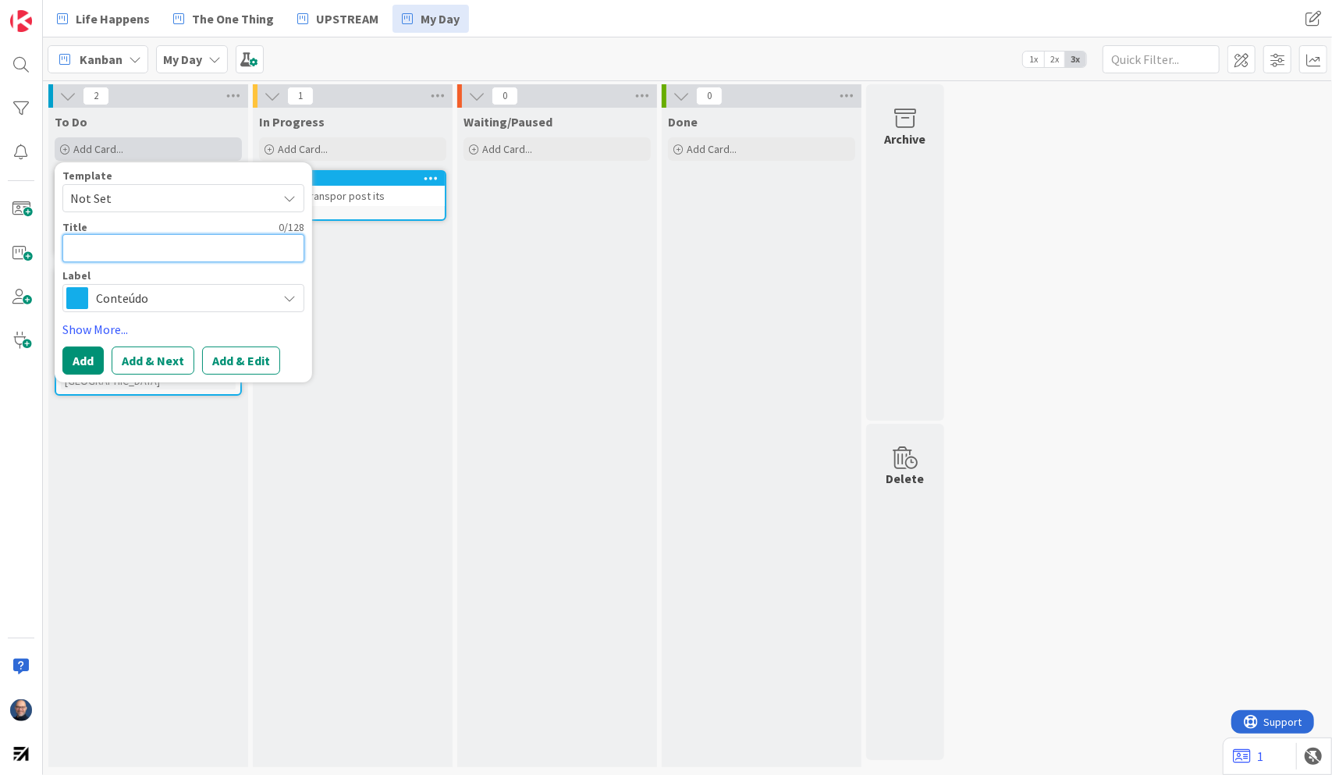
type textarea "x"
type textarea "V"
type textarea "x"
type textarea "Ve"
type textarea "x"
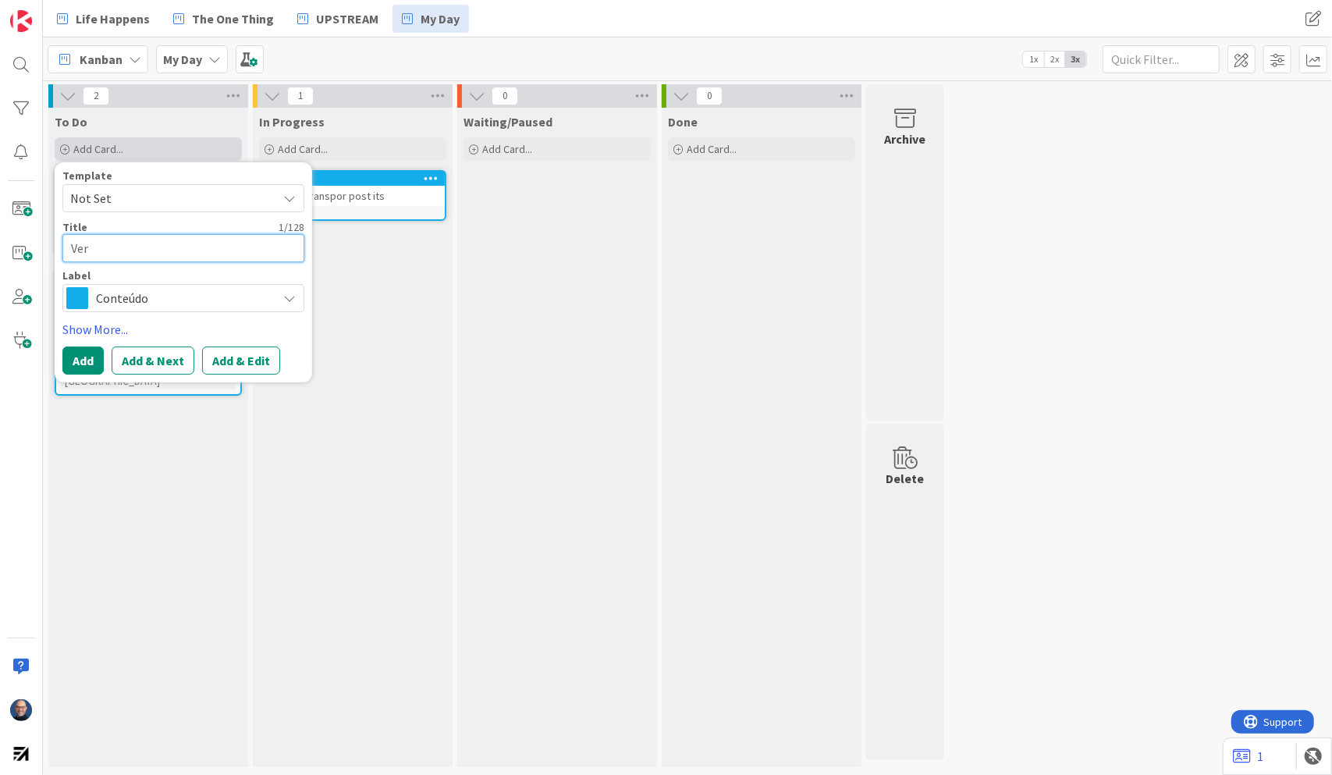
type textarea "Ver"
type textarea "x"
type textarea "Ver p"
type textarea "x"
type textarea "Ver po"
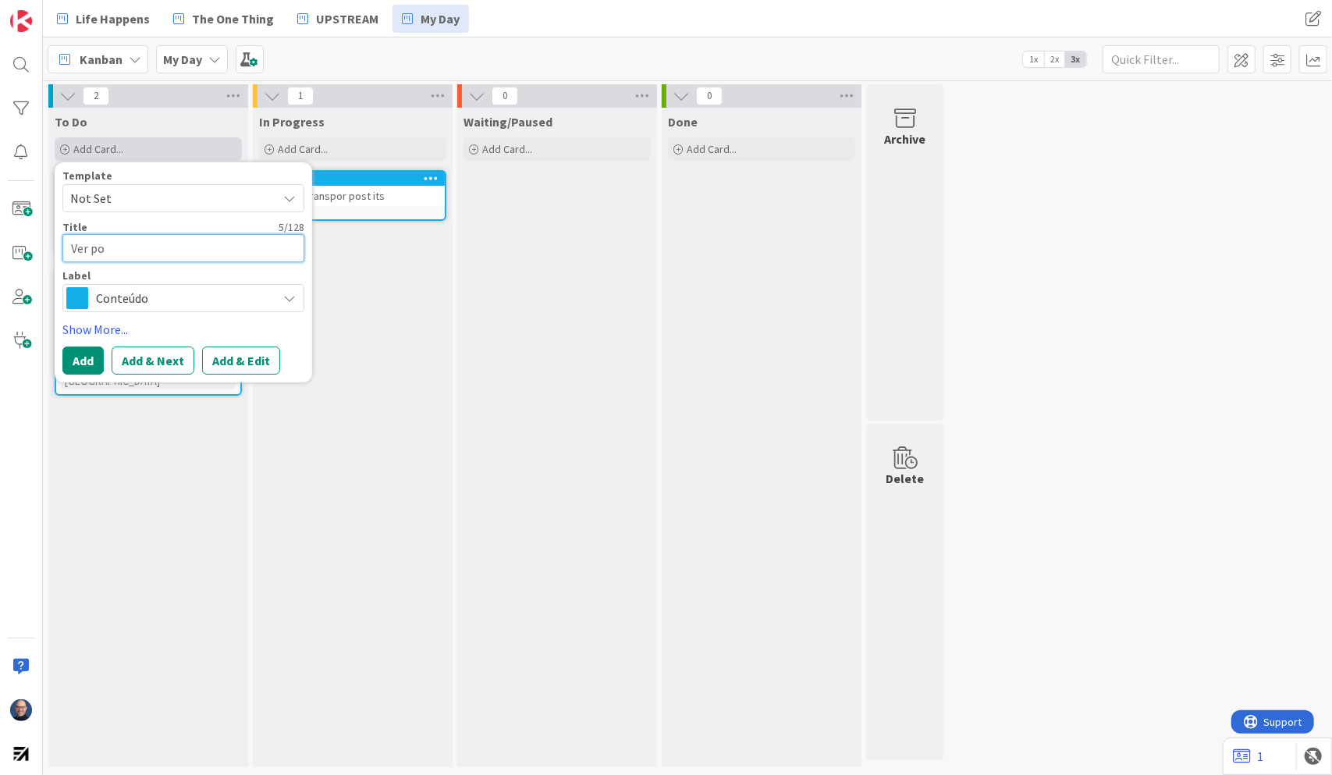
type textarea "x"
type textarea "Ver pos"
type textarea "x"
type textarea "Ver post"
type textarea "x"
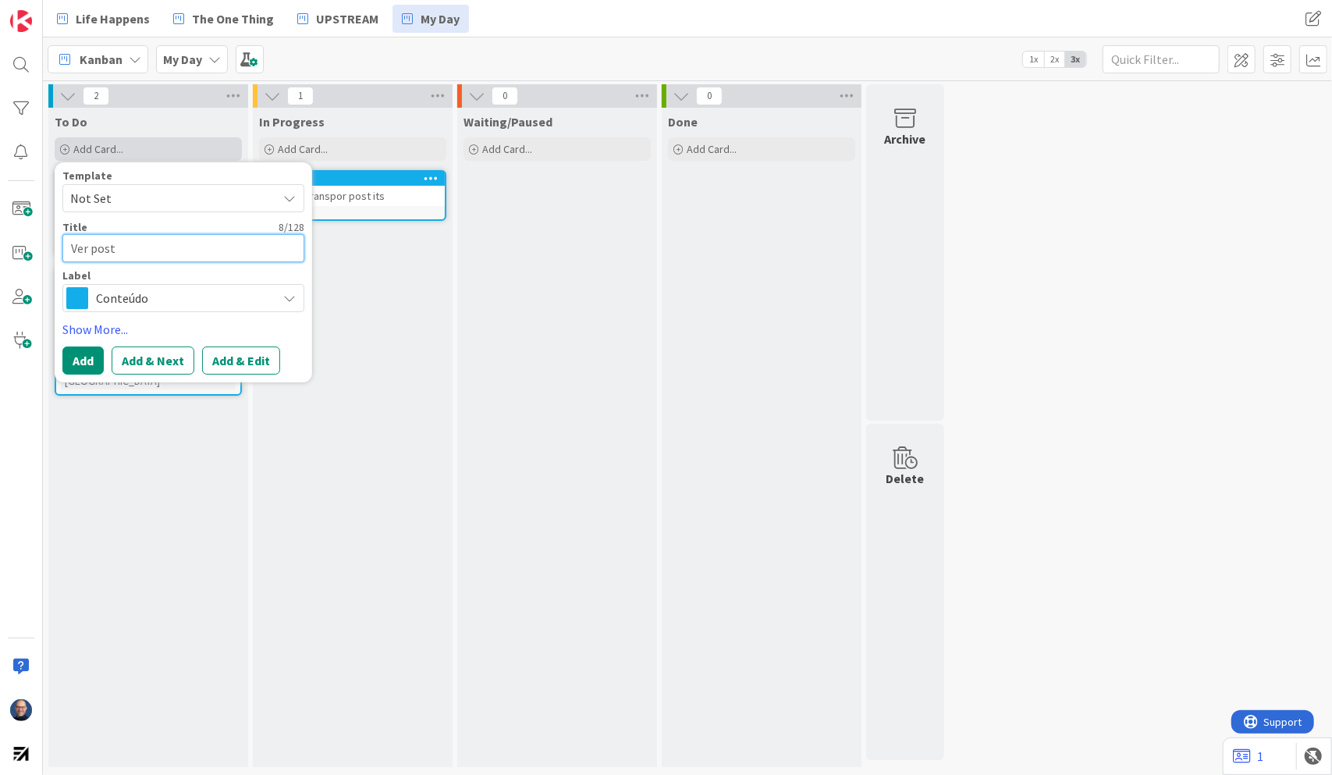
type textarea "Ver post"
type textarea "x"
type textarea "Ver post -"
type textarea "x"
type textarea "Ver post -i"
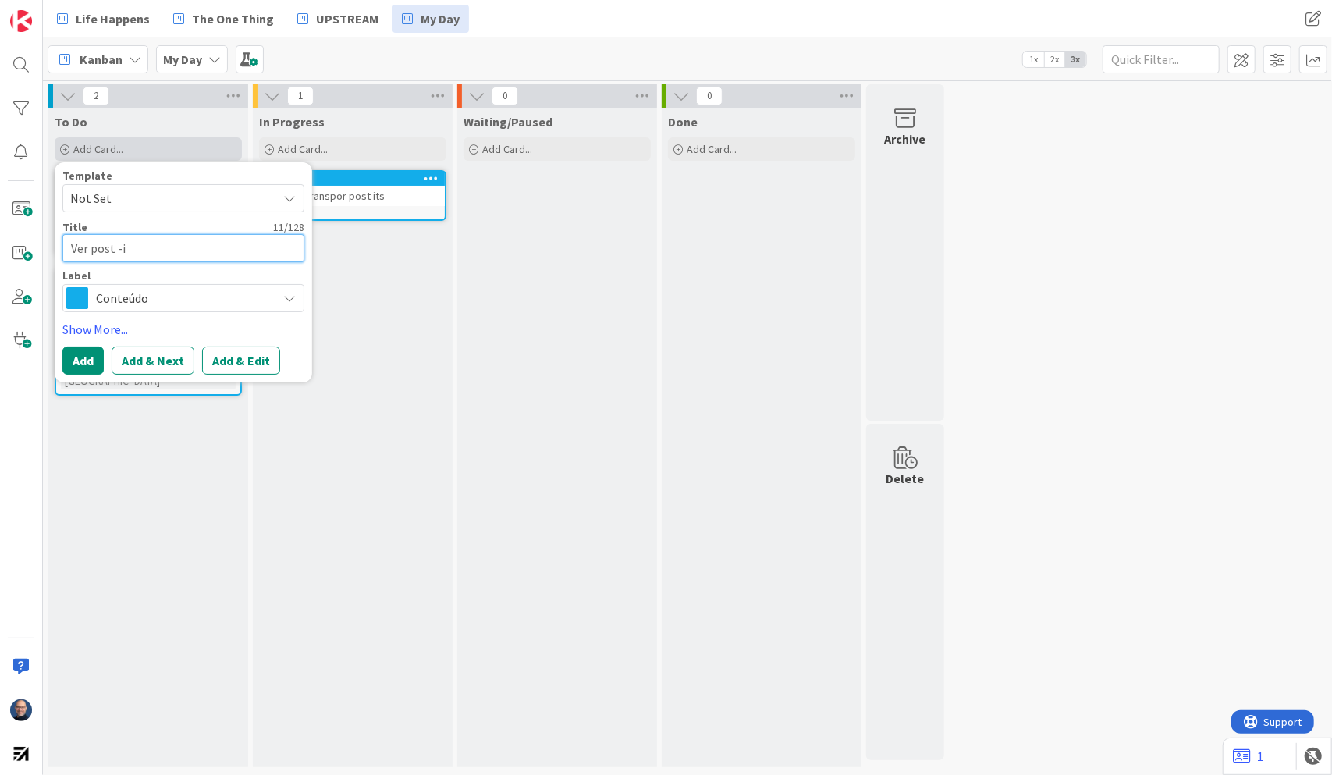
type textarea "x"
type textarea "Ver post -it"
type textarea "x"
type textarea "Ver post -its"
type textarea "x"
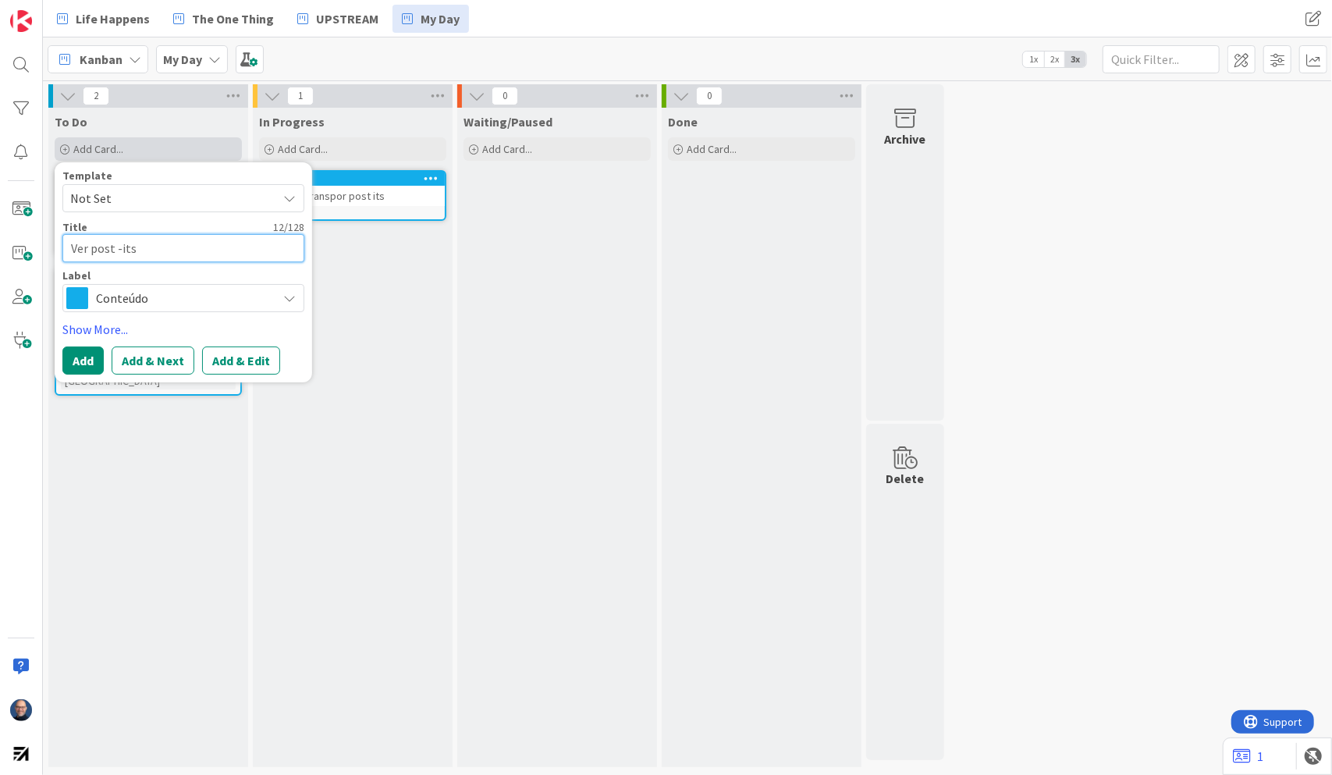
type textarea "Ver post -its"
type textarea "x"
type textarea "Ver post -its e"
type textarea "x"
type textarea "Ver post -its em"
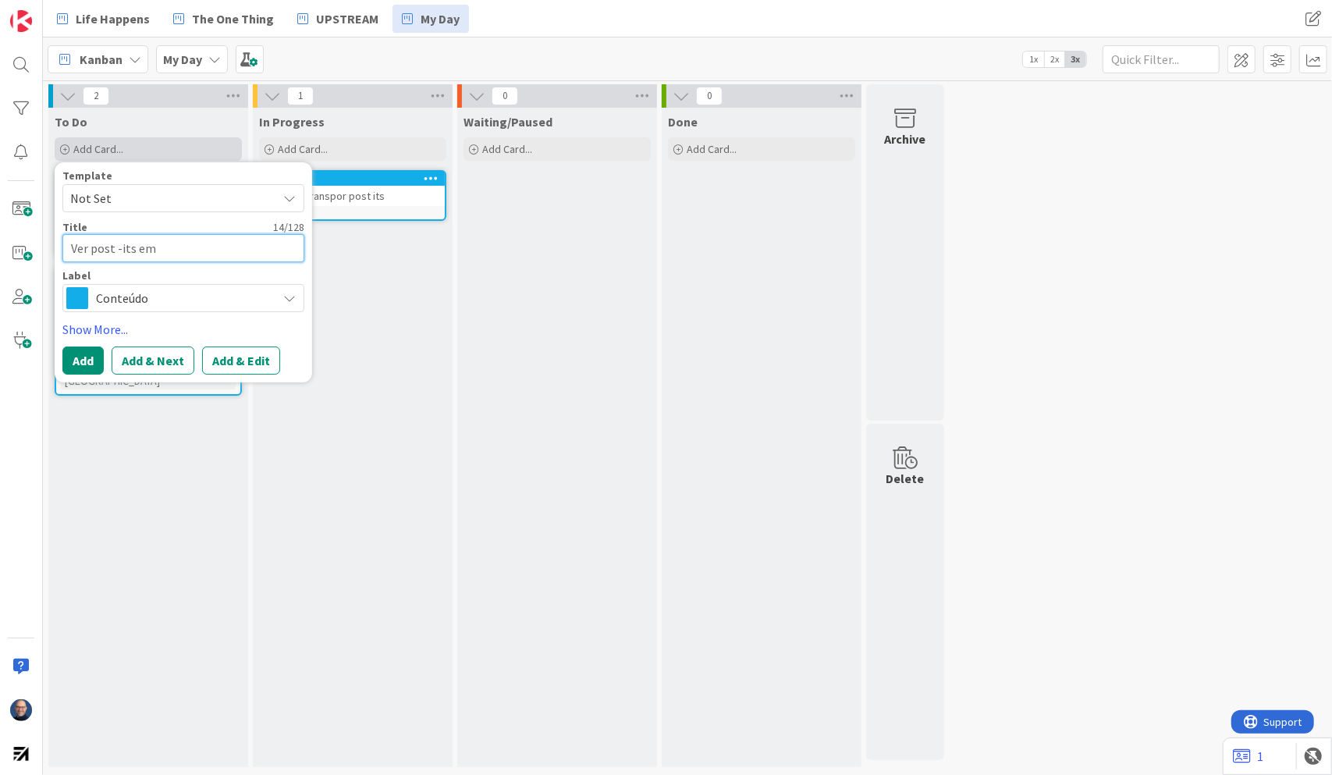
type textarea "x"
type textarea "Ver post -its em"
type textarea "x"
type textarea "Ver post -its em c"
type textarea "x"
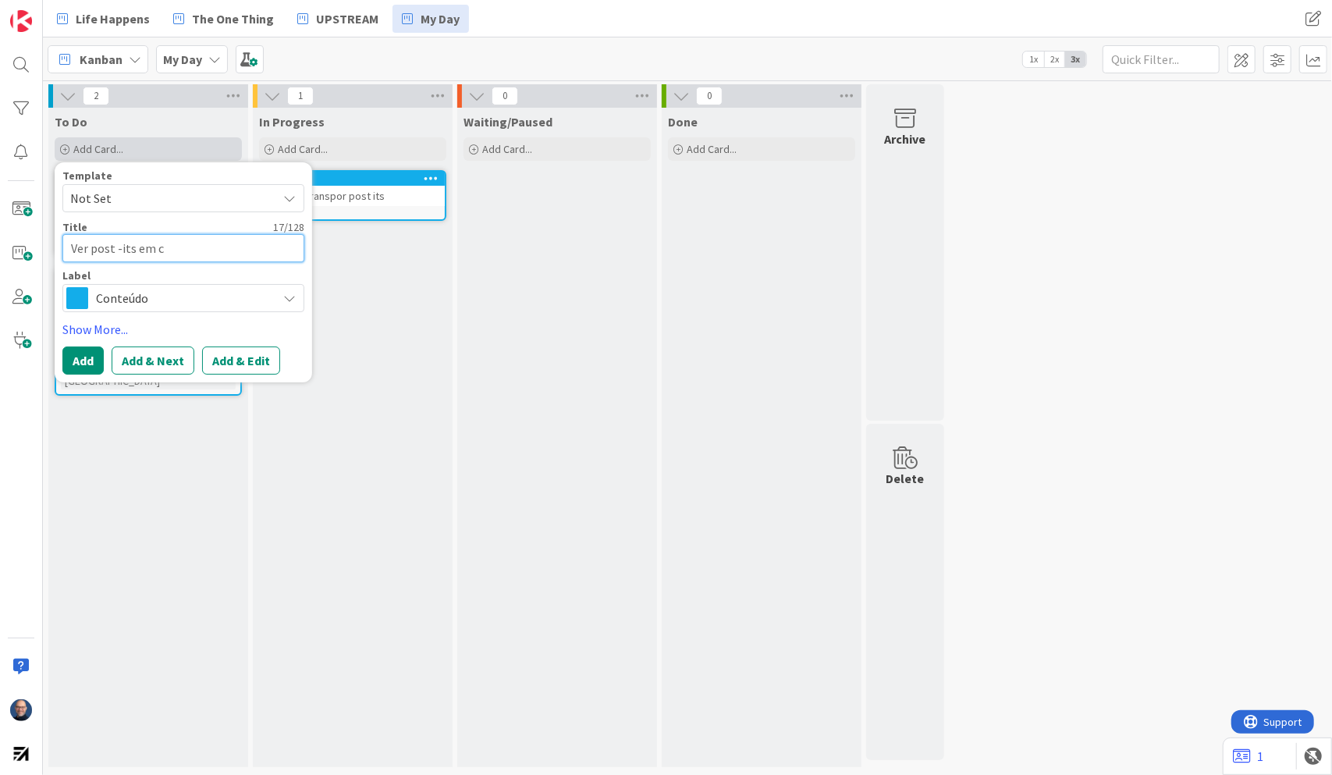
type textarea "Ver post -its em ca"
type textarea "x"
type textarea "Ver post -its em cas"
type textarea "x"
type textarea "Ver post -its em casa"
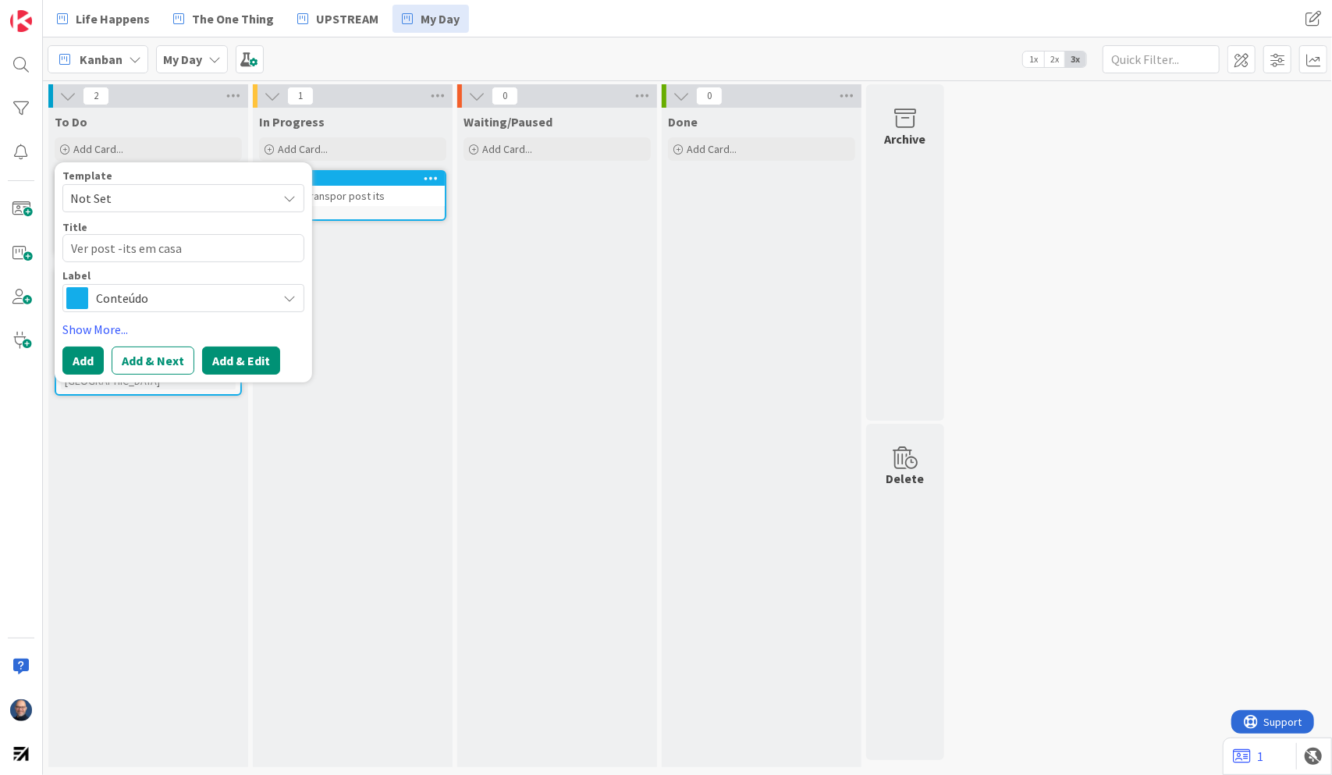
click at [221, 353] on button "Add & Edit" at bounding box center [241, 360] width 78 height 28
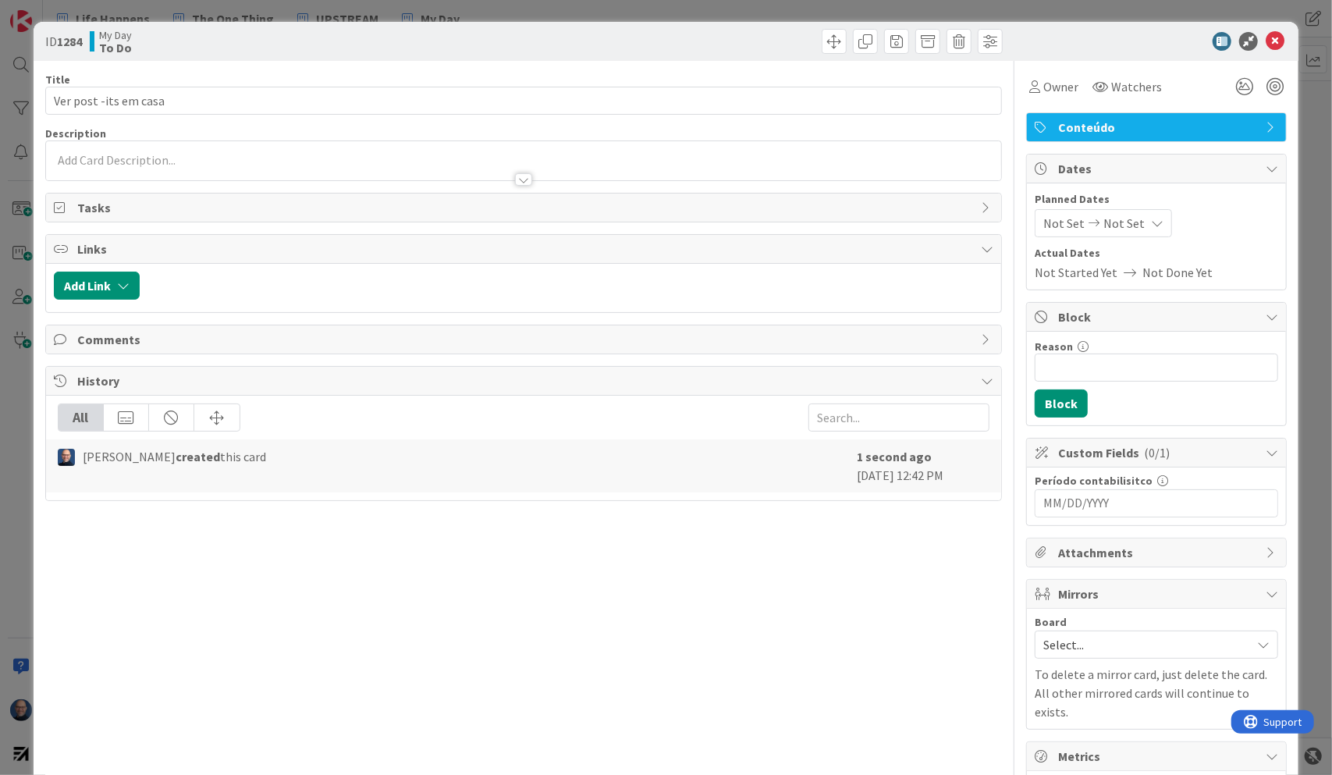
click at [192, 157] on div at bounding box center [524, 160] width 956 height 39
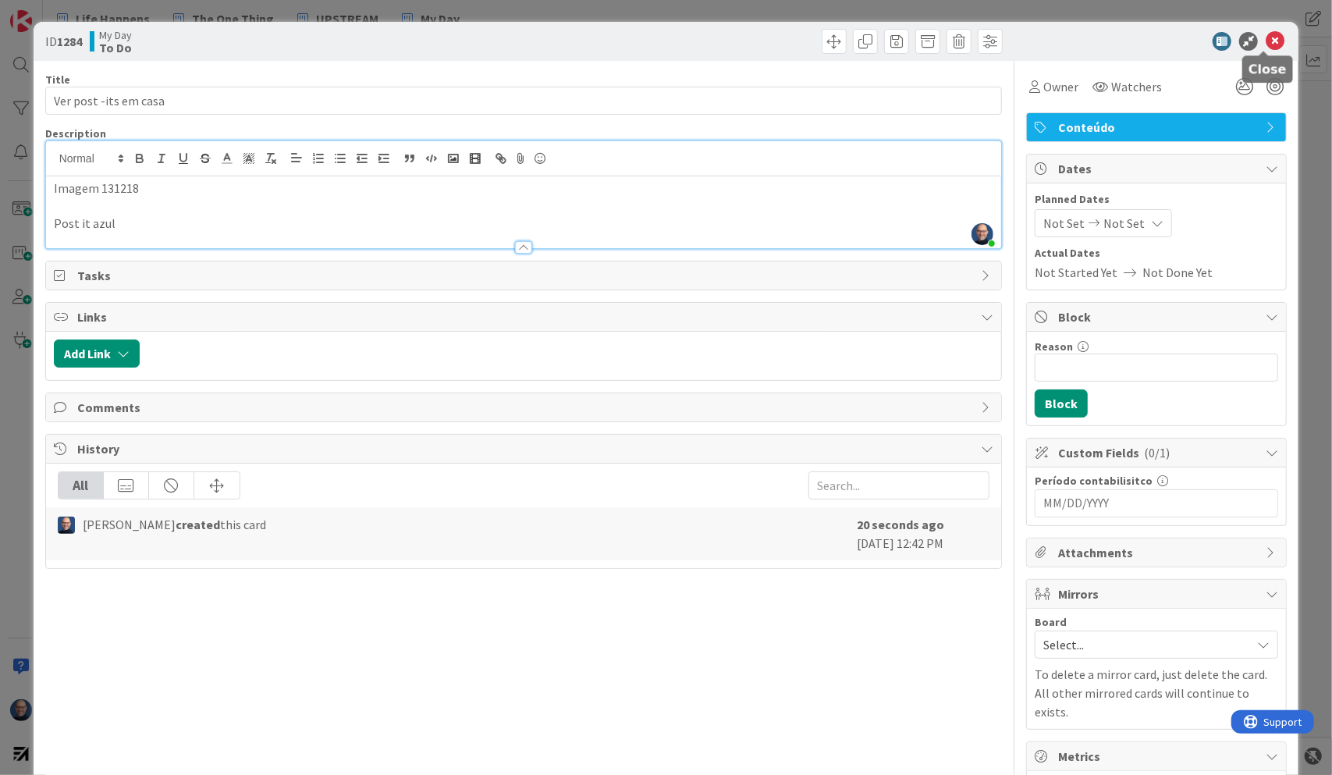
click at [1265, 40] on icon at bounding box center [1274, 41] width 19 height 19
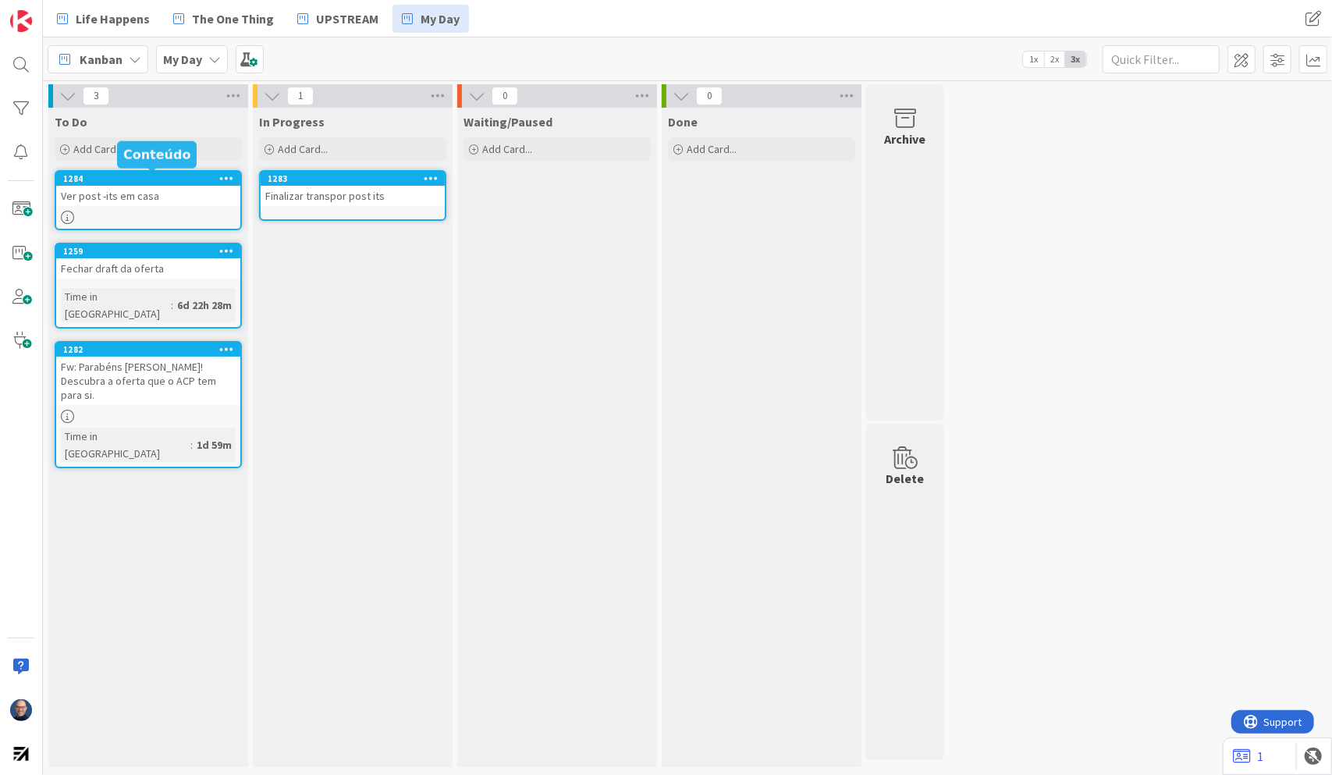
click at [99, 211] on div at bounding box center [148, 217] width 184 height 13
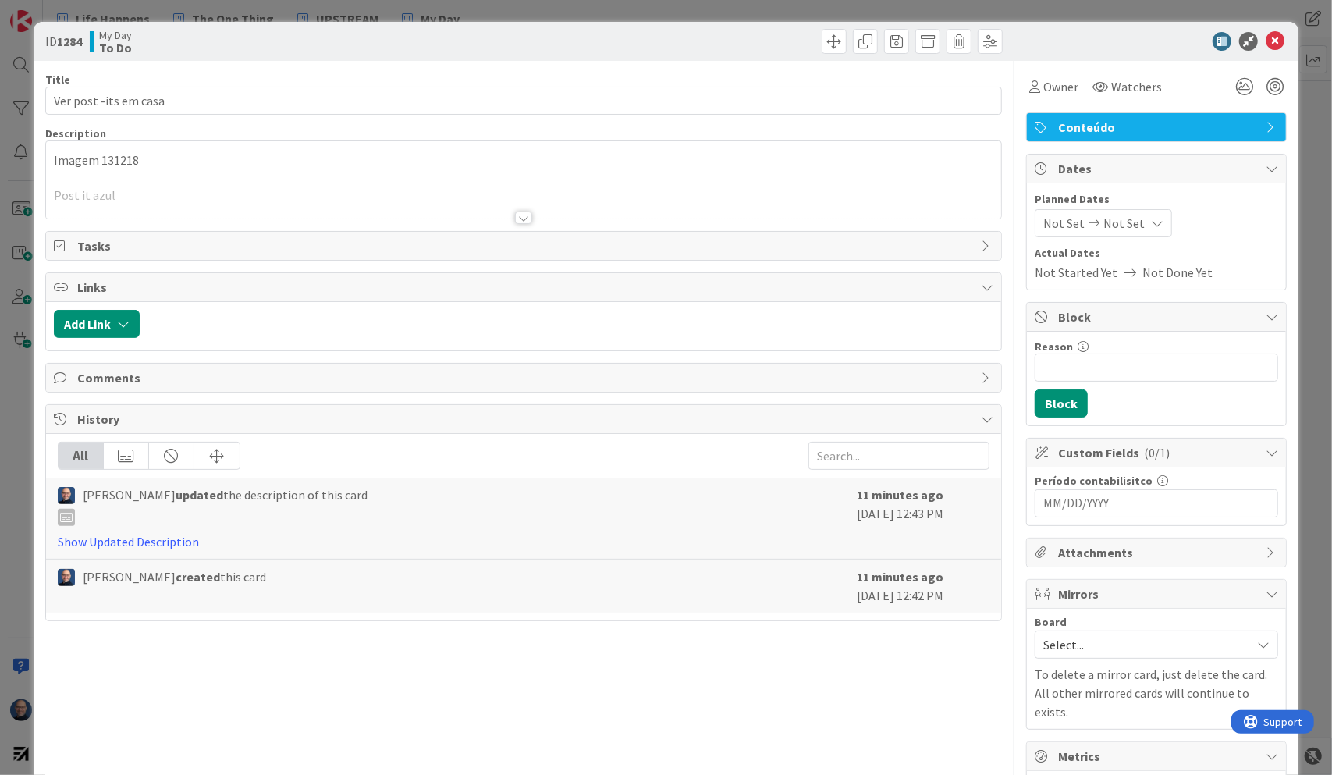
click at [165, 161] on p "Imagem 131218" at bounding box center [524, 160] width 940 height 18
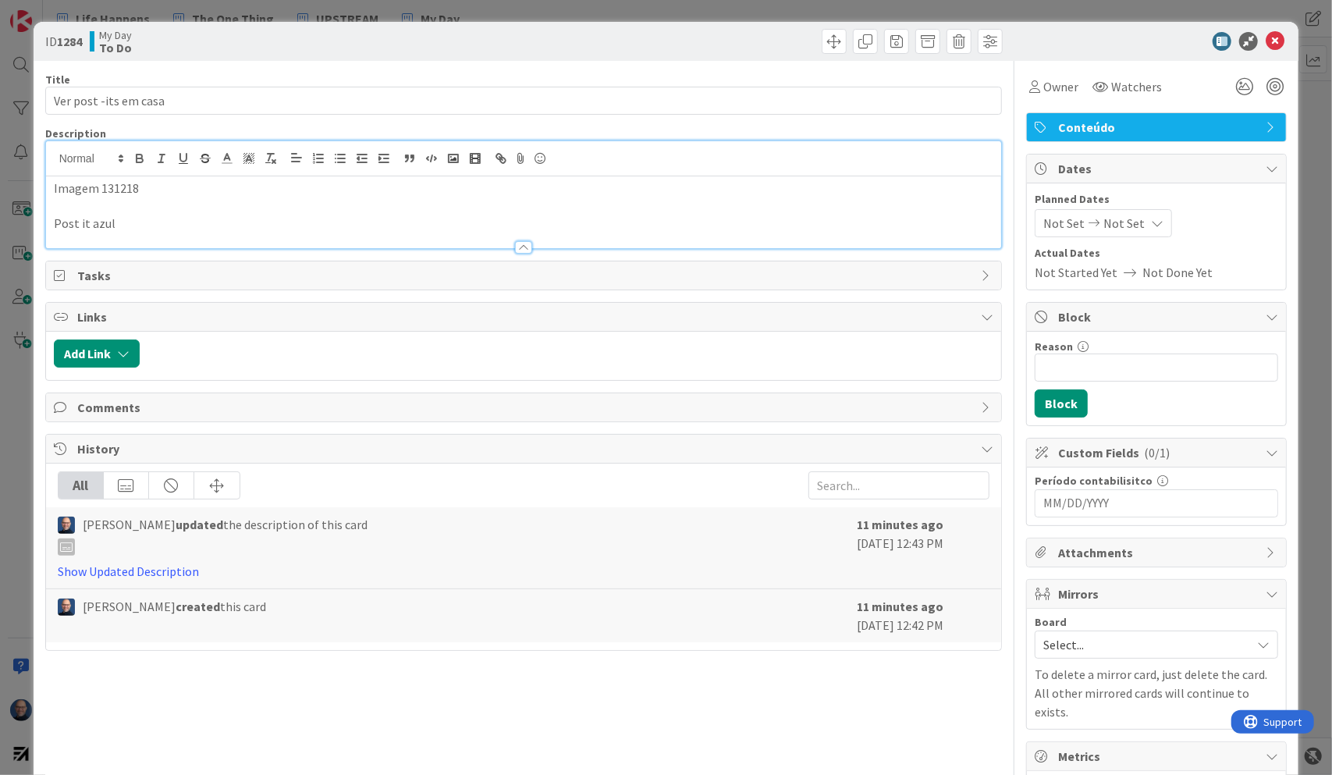
click at [131, 223] on p "Post it azul" at bounding box center [524, 224] width 940 height 18
drag, startPoint x: 146, startPoint y: 186, endPoint x: 0, endPoint y: 186, distance: 145.9
click at [0, 186] on div "ID 1284 My Day To Do Title 21 / 128 Ver post -its em casa Description [PERSON_N…" at bounding box center [666, 387] width 1332 height 775
click at [117, 215] on p "Post it azul" at bounding box center [524, 224] width 940 height 18
drag, startPoint x: 129, startPoint y: 220, endPoint x: 37, endPoint y: 187, distance: 97.7
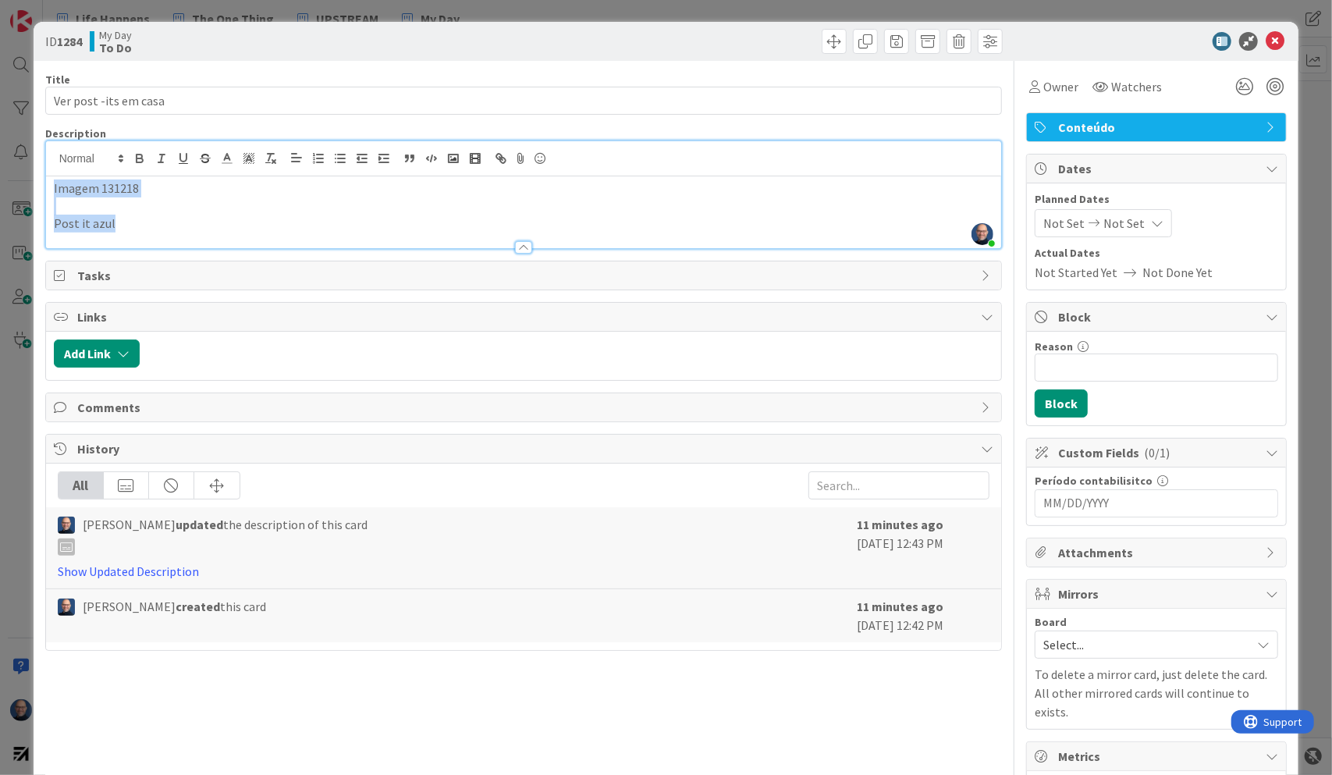
click at [37, 187] on div "ID 1284 My Day To Do Title 21 / 128 Ver post -its em casa Description [PERSON_N…" at bounding box center [666, 535] width 1265 height 1027
copy div "Imagem 131218 Post it azul"
click at [80, 204] on p at bounding box center [524, 206] width 940 height 18
click at [158, 197] on p "Post it azul" at bounding box center [524, 206] width 940 height 18
paste div
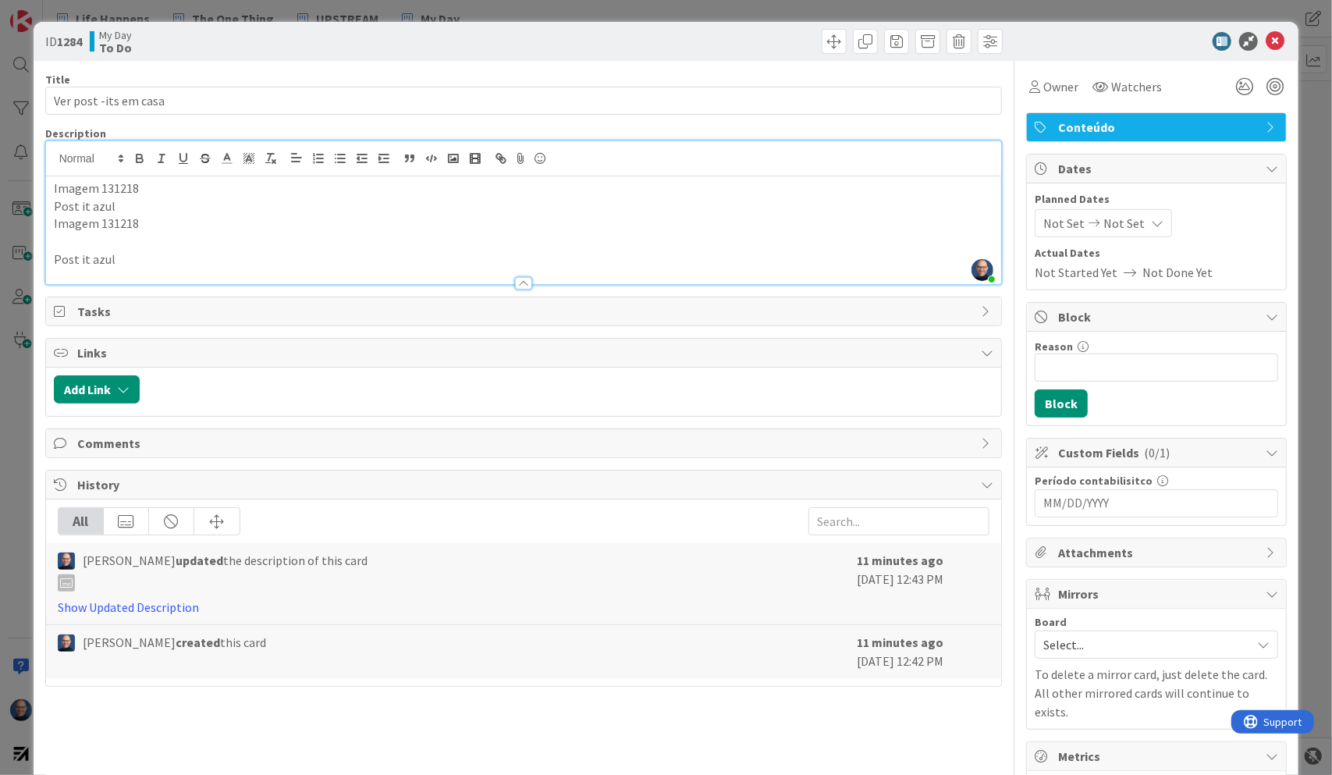
click at [156, 217] on p "Imagem 131218" at bounding box center [524, 224] width 940 height 18
click at [139, 243] on p at bounding box center [524, 241] width 940 height 18
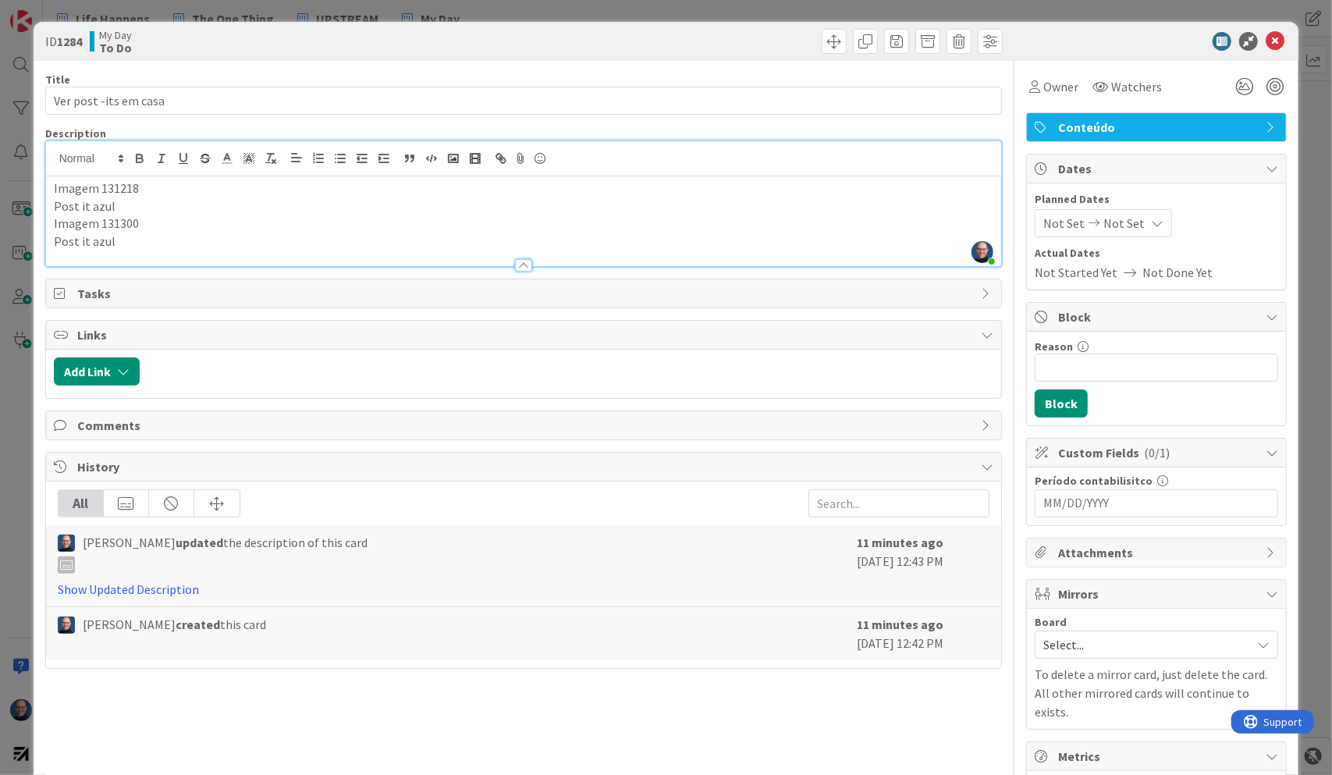
click at [139, 243] on p "Post it azul" at bounding box center [524, 241] width 940 height 18
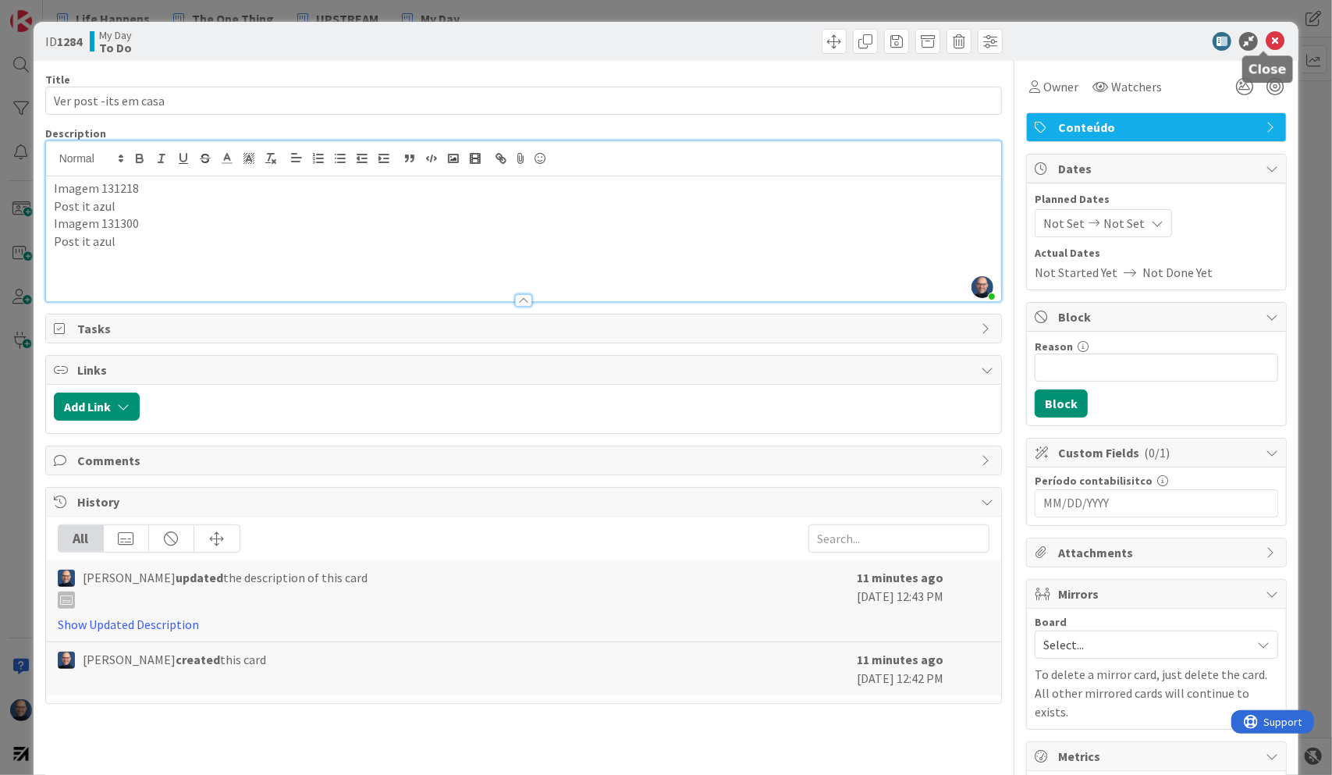
click at [1267, 34] on icon at bounding box center [1274, 41] width 19 height 19
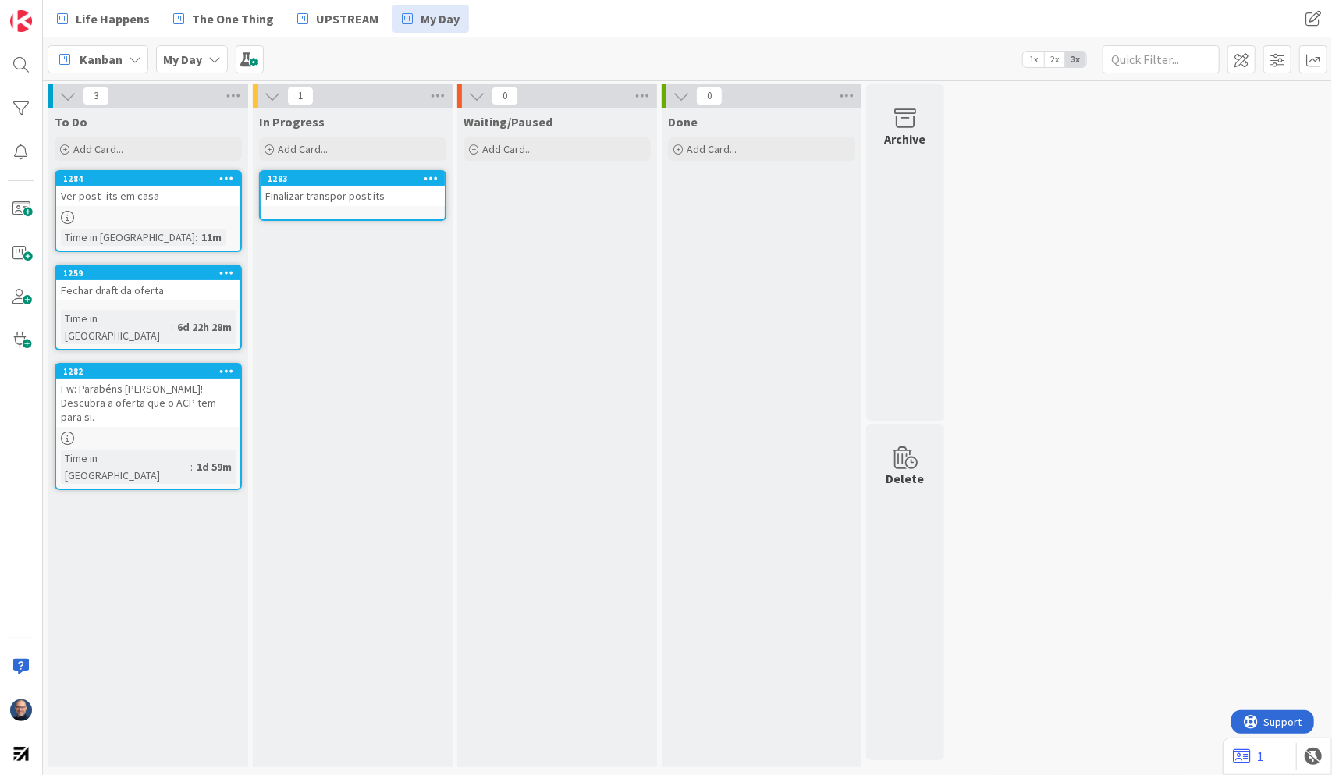
click at [151, 201] on div "Ver post -its em casa" at bounding box center [148, 196] width 184 height 20
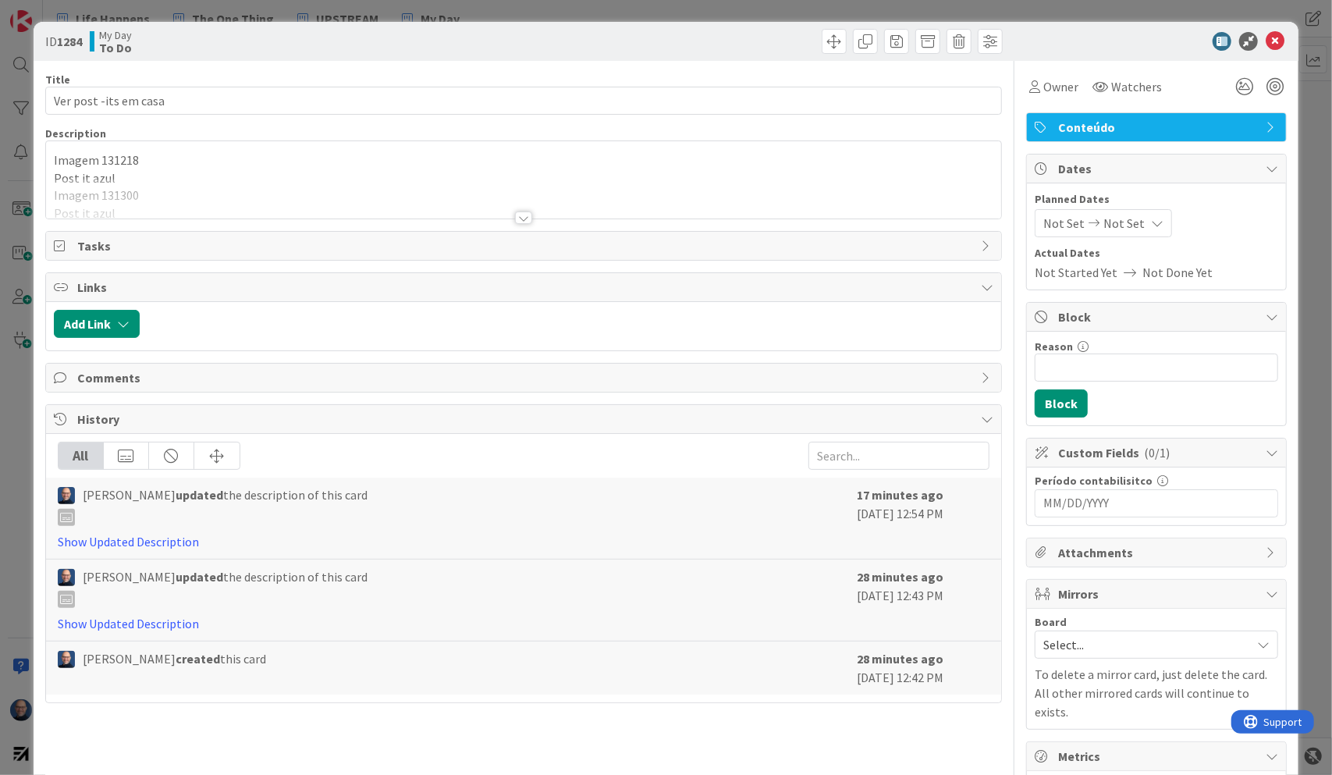
click at [515, 215] on div at bounding box center [523, 217] width 17 height 12
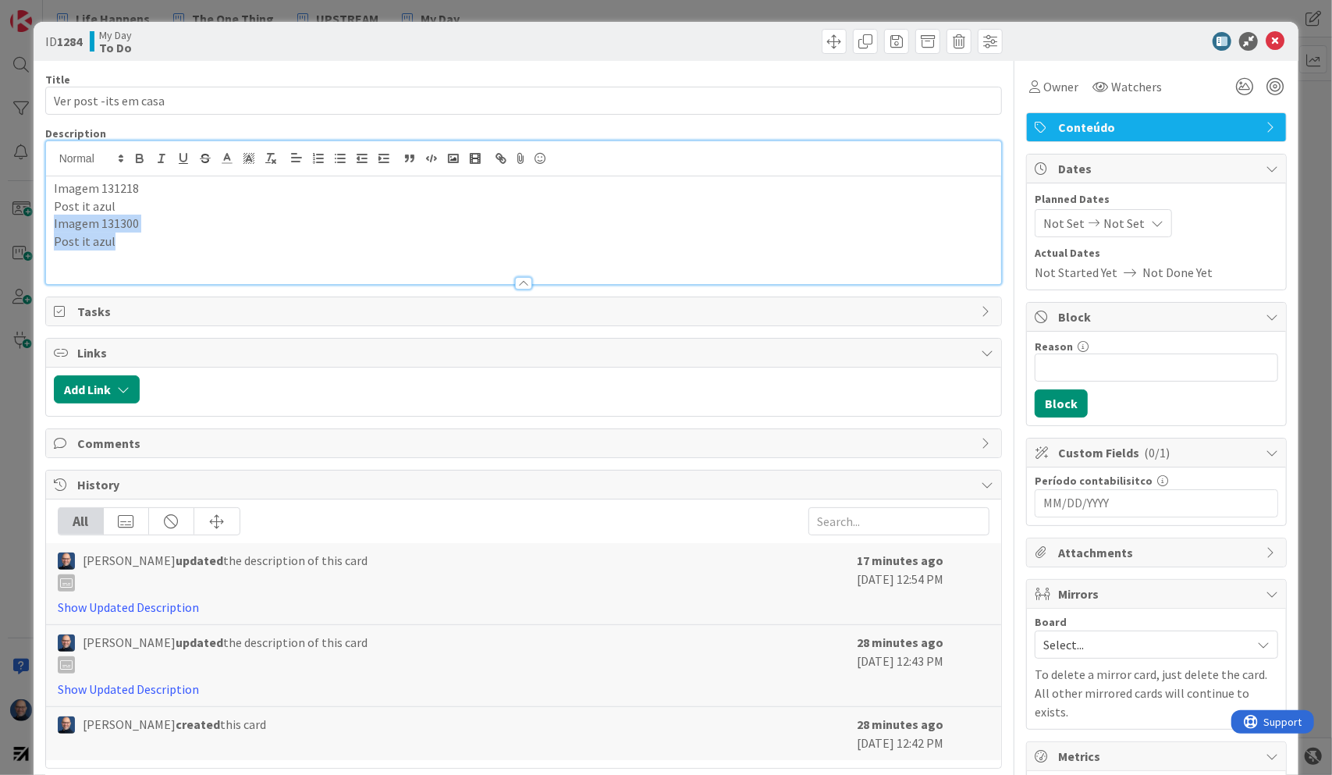
drag, startPoint x: 127, startPoint y: 236, endPoint x: 44, endPoint y: 222, distance: 84.6
click at [45, 222] on div "Imagem 131218 Post it azul Imagem 131300 Post it azul" at bounding box center [523, 212] width 957 height 144
copy div "Imagem 131300 Post it azul"
click at [127, 238] on p "Post it azul" at bounding box center [524, 241] width 940 height 18
click at [151, 190] on p "Imagem 131218" at bounding box center [524, 188] width 940 height 18
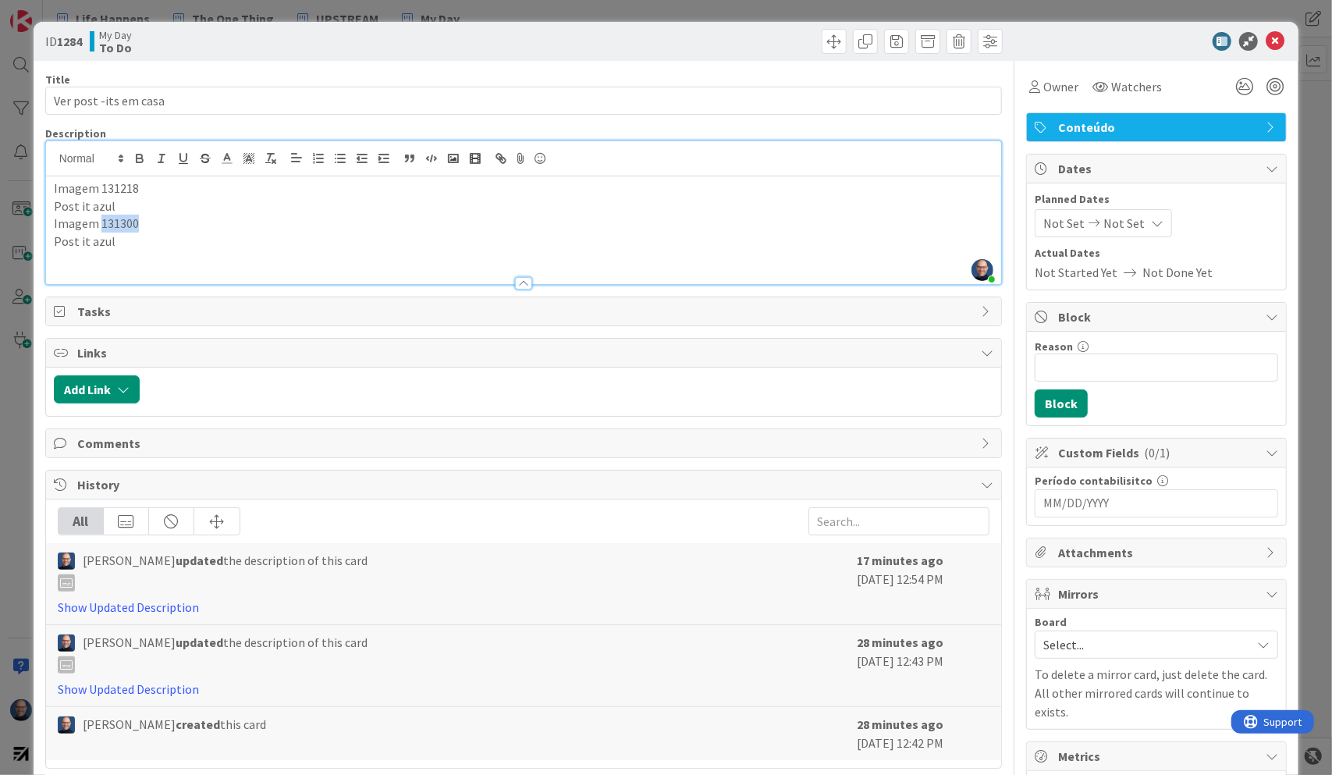
drag, startPoint x: 139, startPoint y: 218, endPoint x: 97, endPoint y: 216, distance: 42.2
click at [97, 216] on p "Imagem 131300" at bounding box center [524, 224] width 940 height 18
click at [165, 181] on p "Imagem 131218" at bounding box center [524, 188] width 940 height 18
drag, startPoint x: 118, startPoint y: 244, endPoint x: 48, endPoint y: 232, distance: 70.4
click at [48, 232] on div "Imagem 131218, 131300, 131309 Post it azul Imagem Post it azul" at bounding box center [524, 230] width 956 height 108
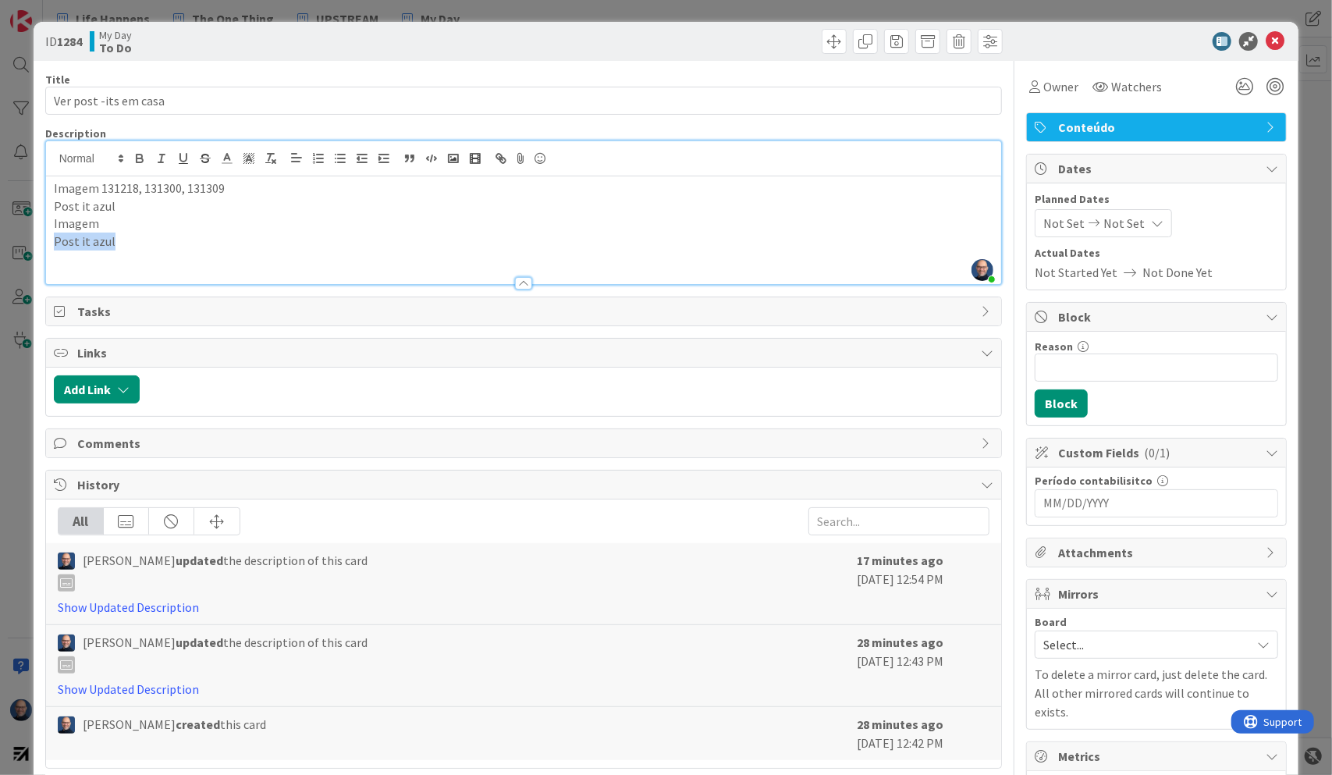
click at [48, 232] on div "Imagem 131218, 131300, 131309 Post it azul Imagem Post it azul" at bounding box center [524, 230] width 956 height 108
drag, startPoint x: 50, startPoint y: 226, endPoint x: 112, endPoint y: 232, distance: 61.9
click at [112, 232] on div "Imagem 131218, 131300, 131309 Post it azul Imagem Post it azul" at bounding box center [524, 230] width 956 height 108
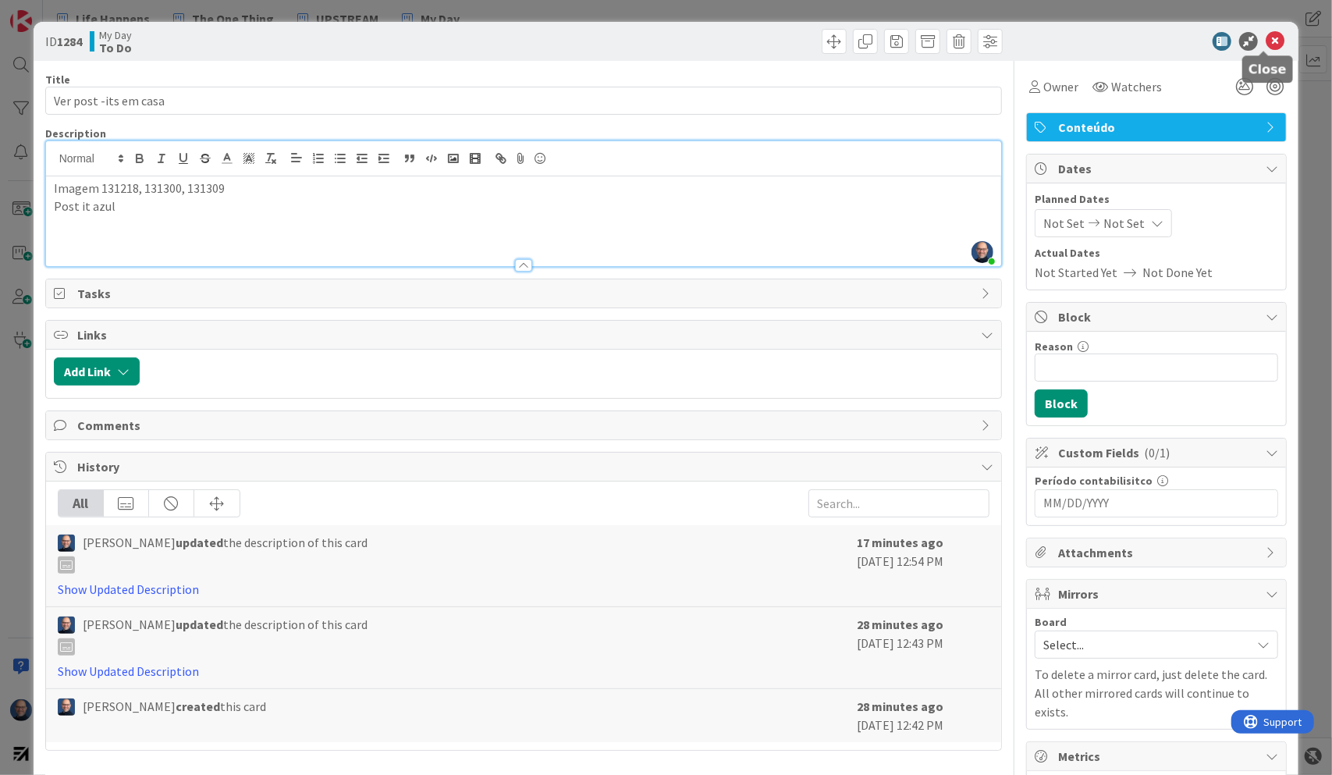
drag, startPoint x: 1267, startPoint y: 37, endPoint x: 1197, endPoint y: 5, distance: 77.5
click at [1267, 37] on icon at bounding box center [1274, 41] width 19 height 19
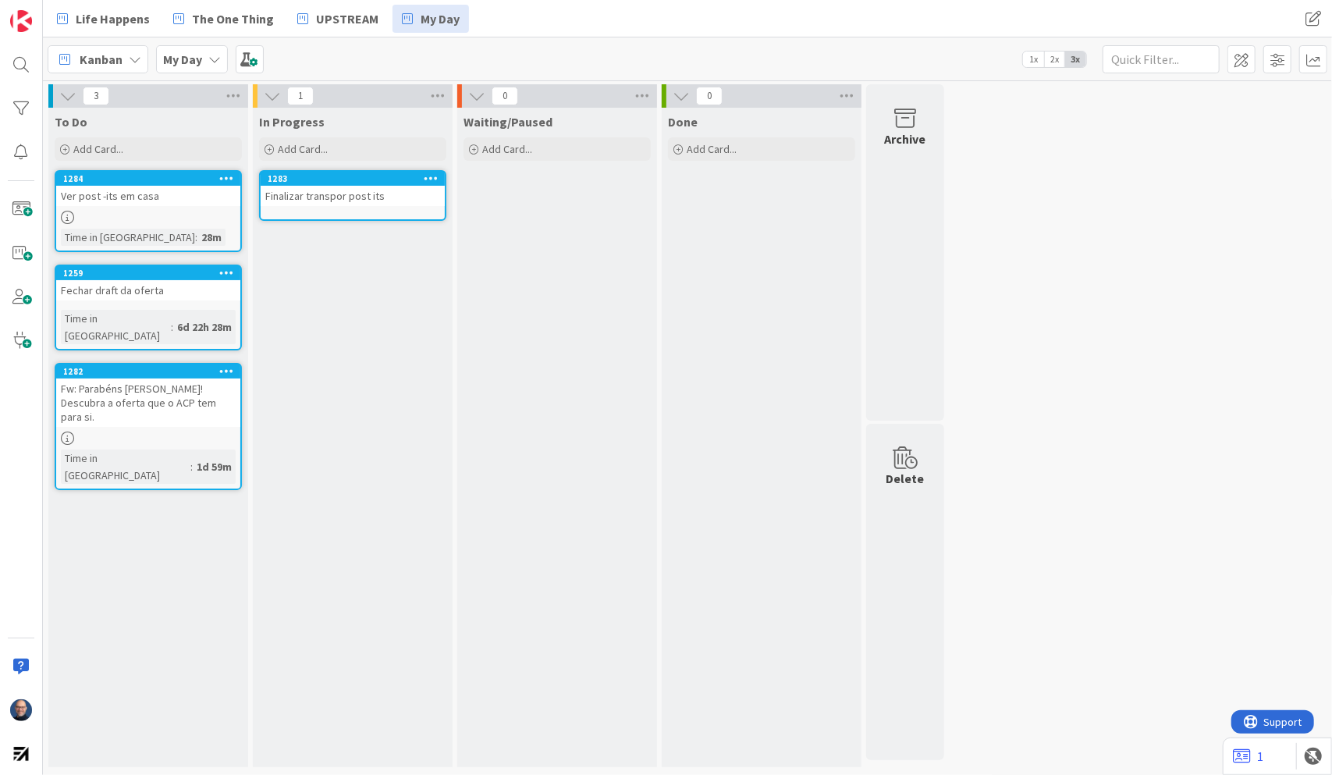
click at [148, 190] on div "Ver post -its em casa" at bounding box center [148, 196] width 184 height 20
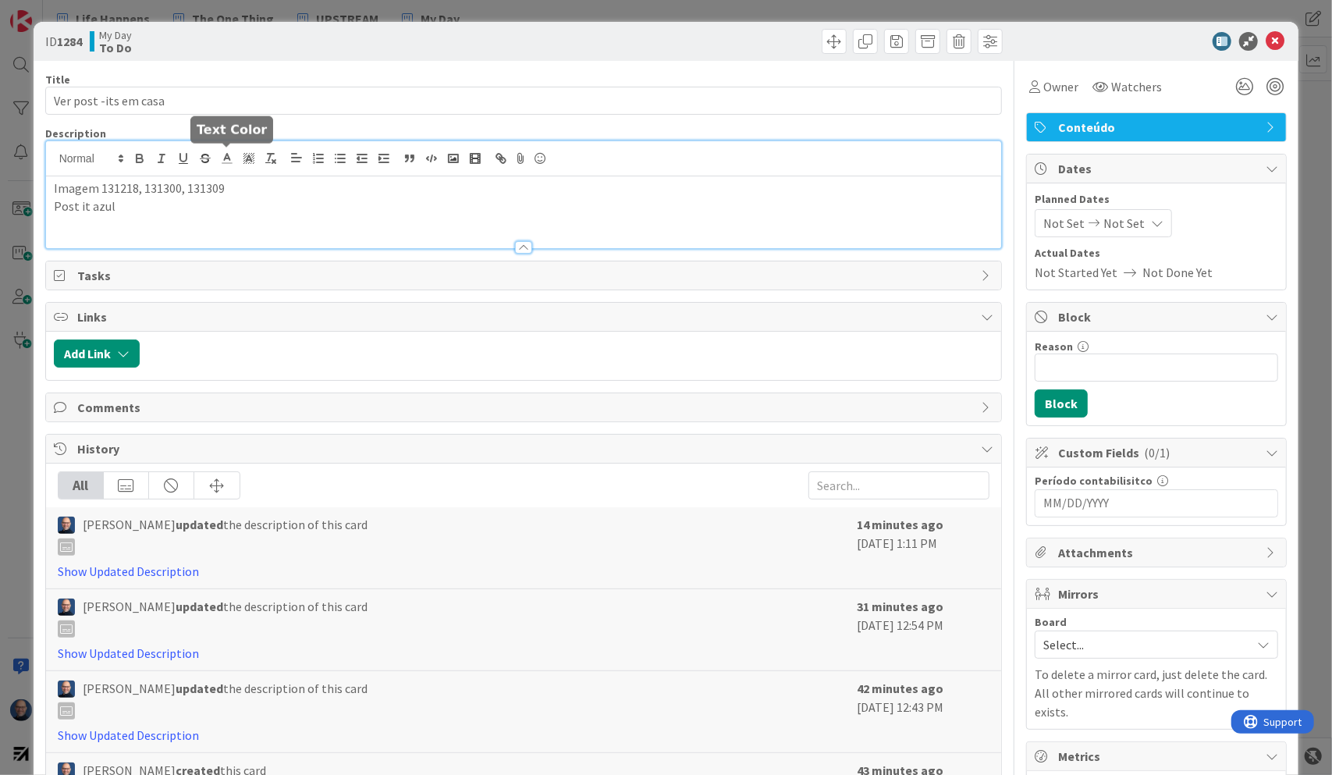
click at [236, 154] on div "Imagem 131218, 131300, 131309 Post it azul" at bounding box center [524, 194] width 956 height 107
